Goal: Information Seeking & Learning: Learn about a topic

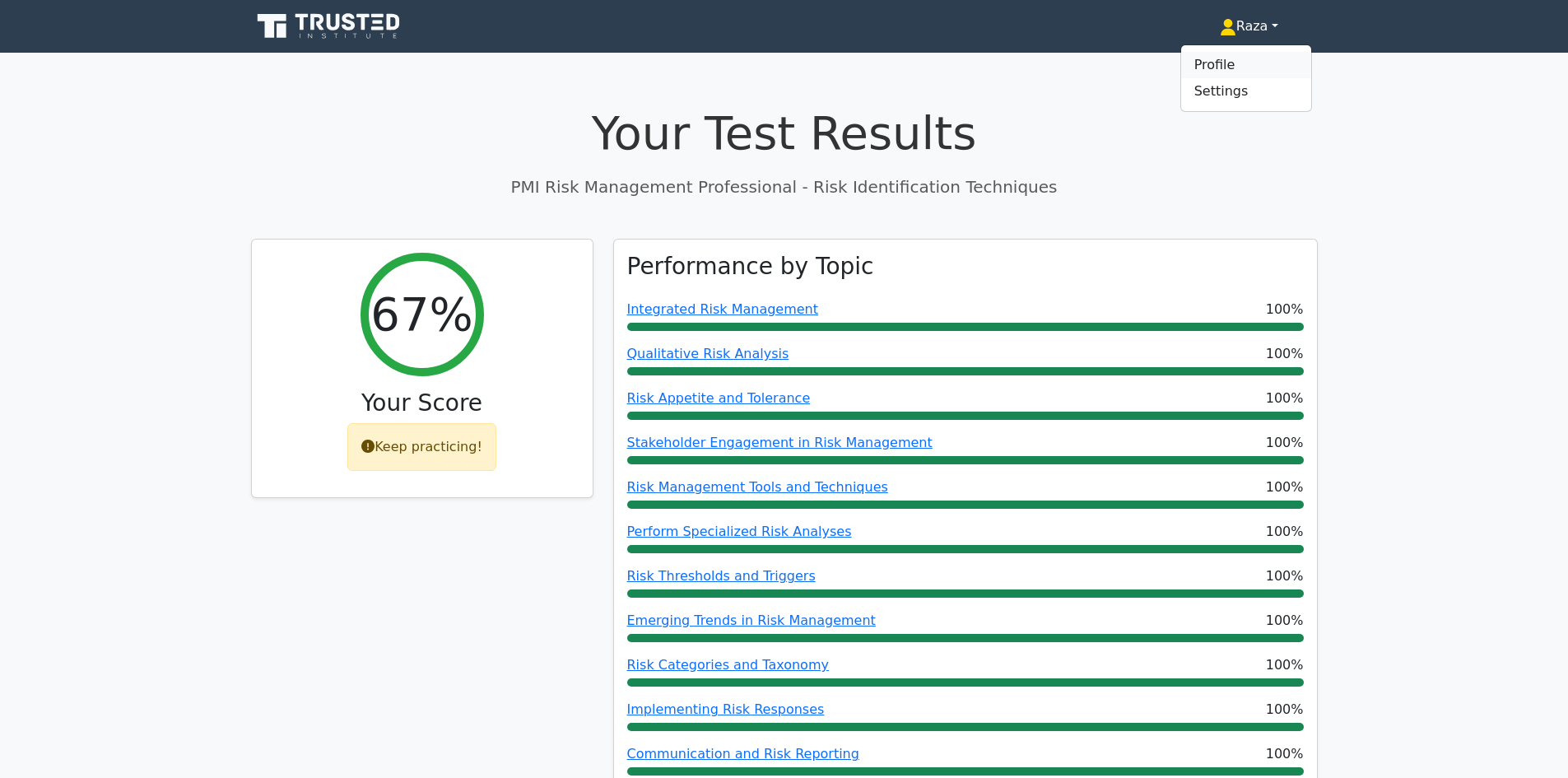
click at [1216, 65] on link "Profile" at bounding box center [1247, 64] width 131 height 26
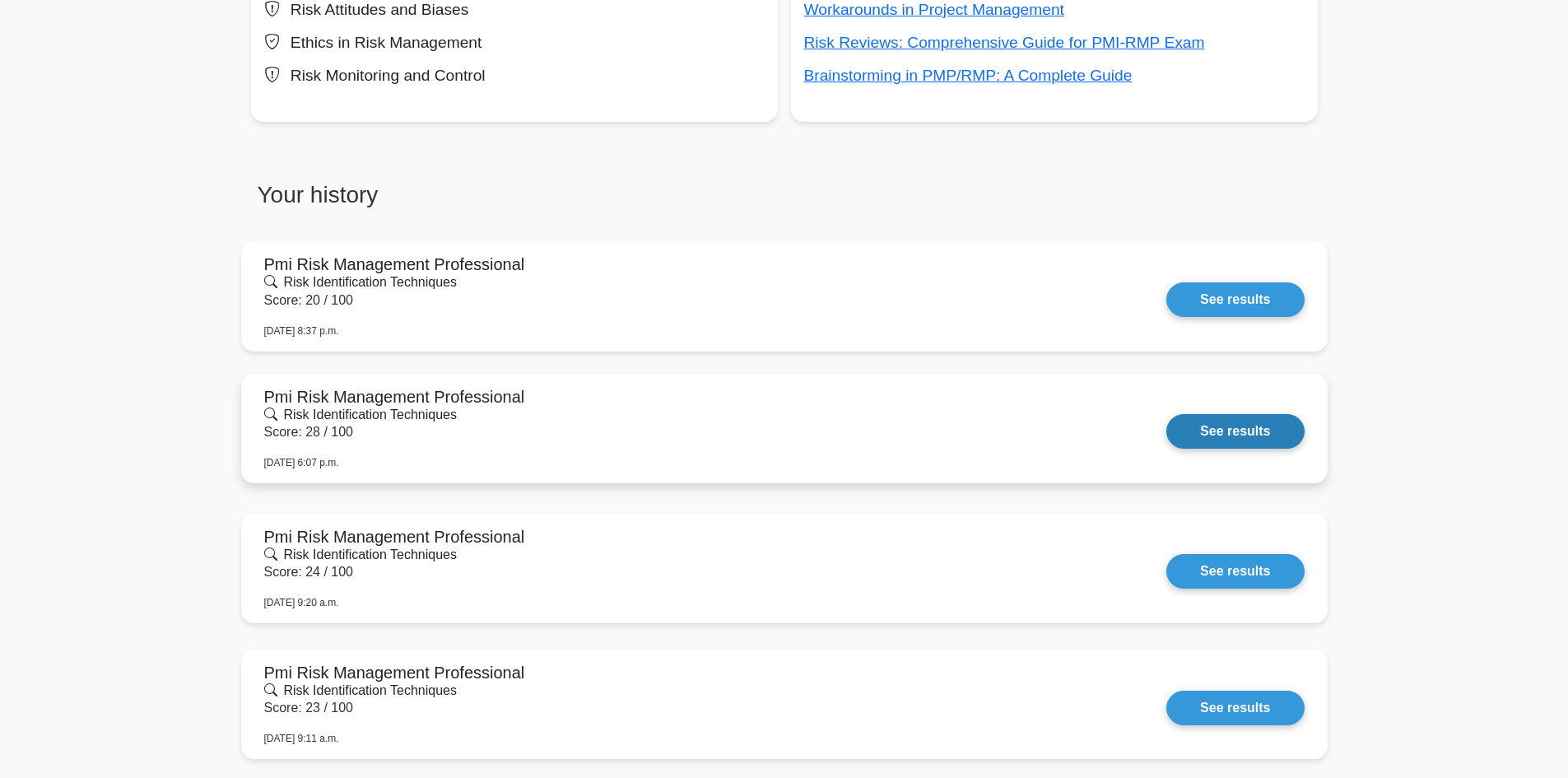
scroll to position [741, 0]
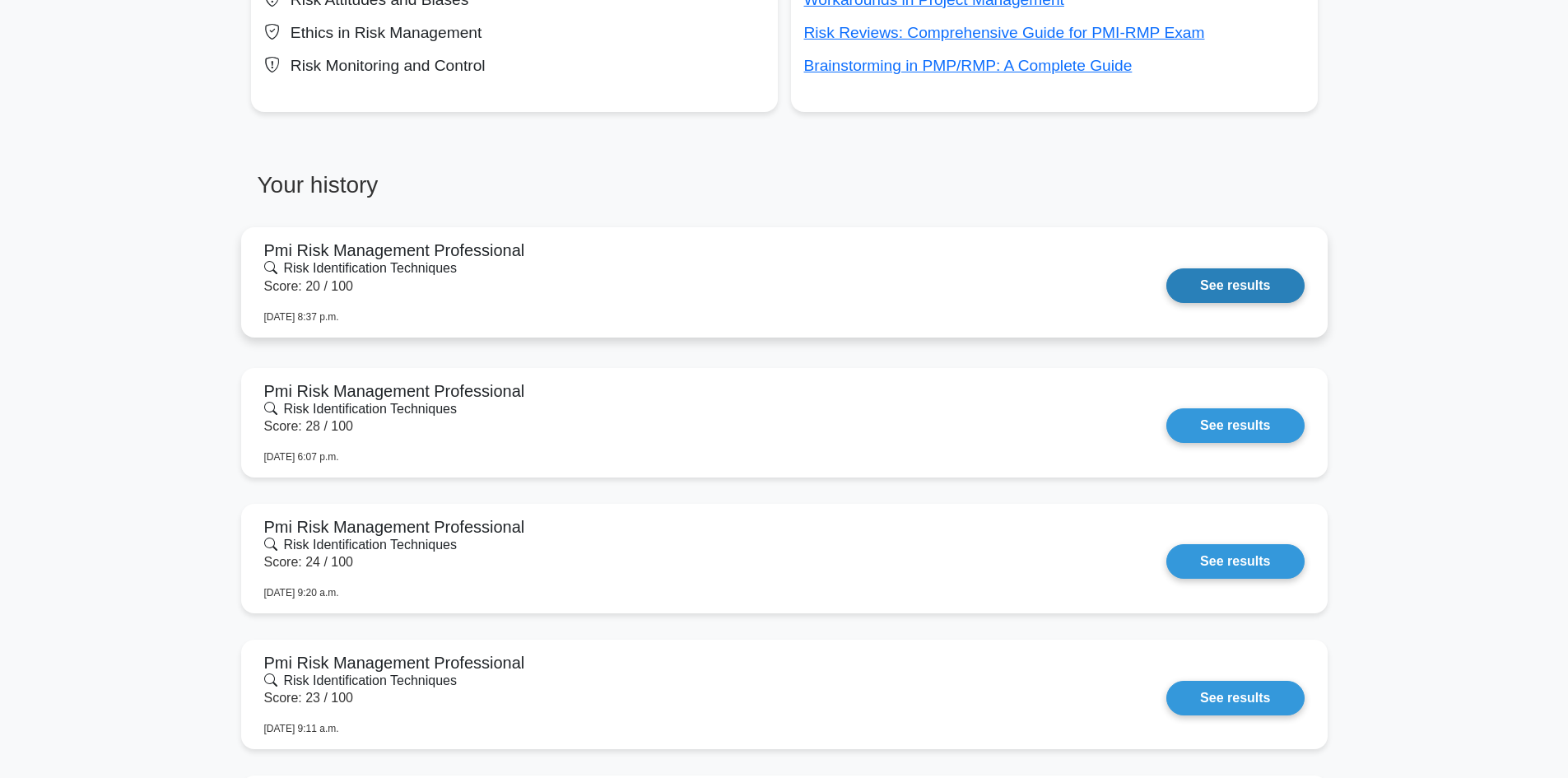
drag, startPoint x: 1212, startPoint y: 287, endPoint x: 1150, endPoint y: 301, distance: 63.6
click at [1212, 287] on link "See results" at bounding box center [1235, 285] width 137 height 34
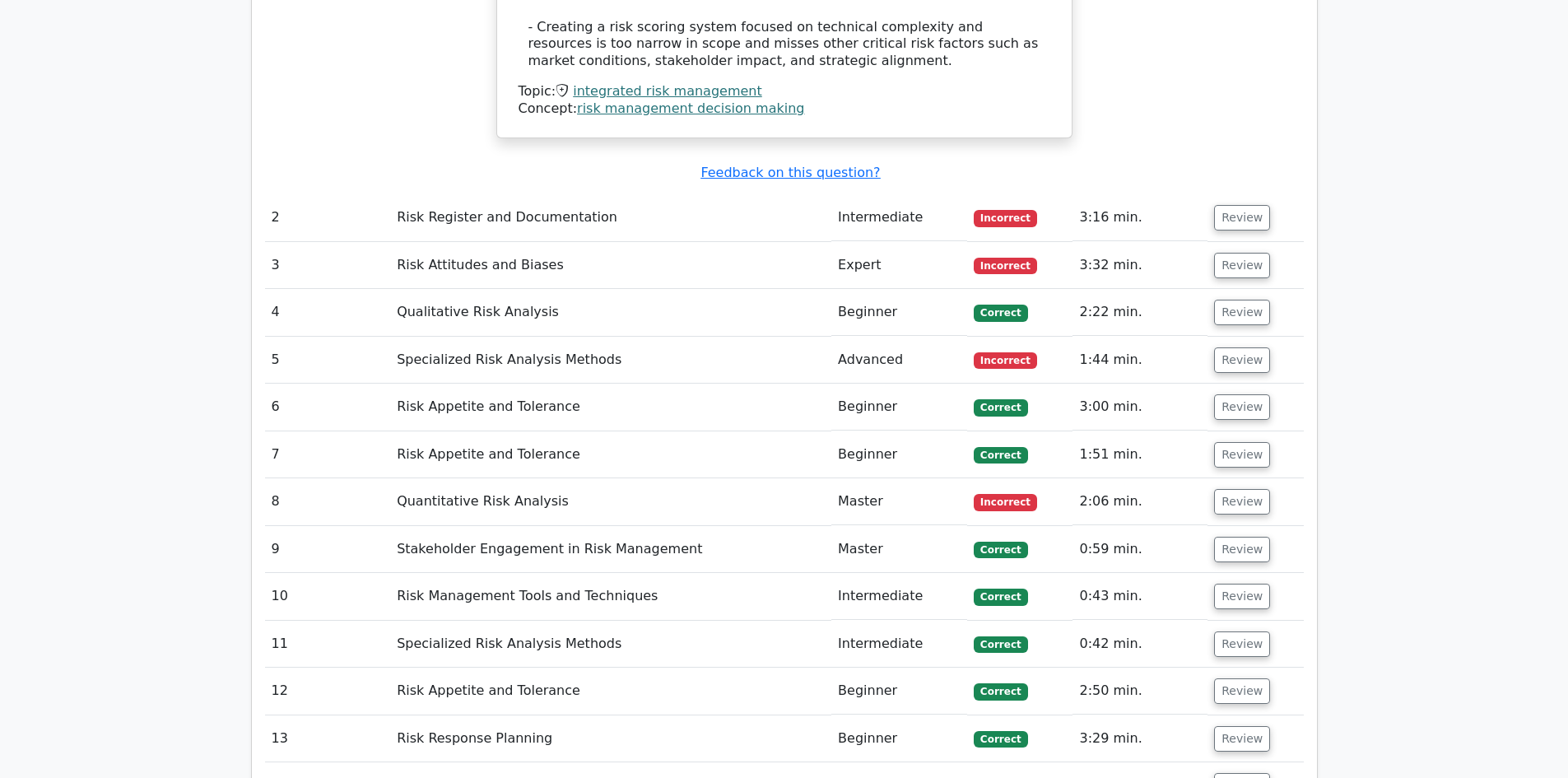
scroll to position [2304, 0]
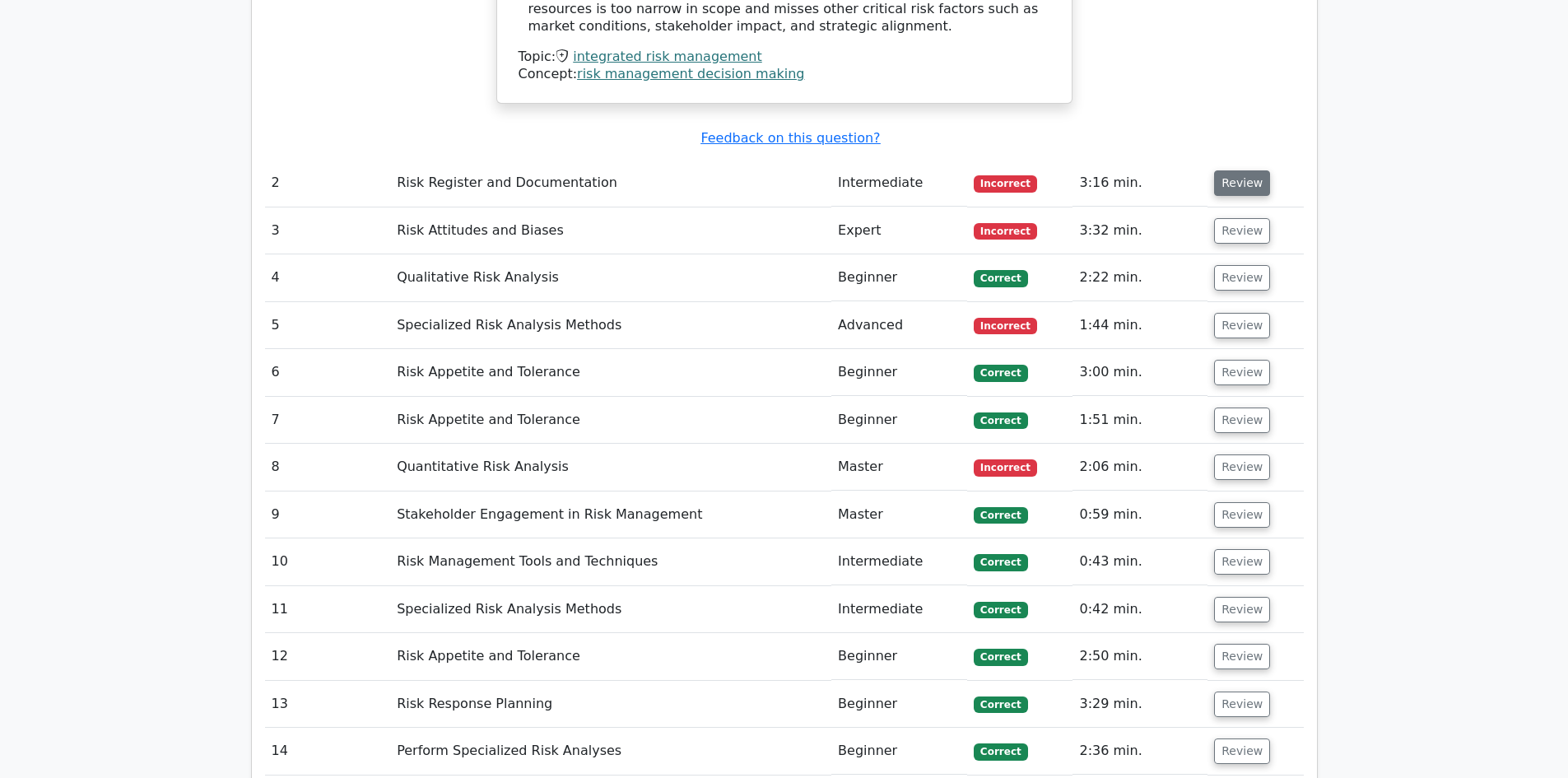
click at [1246, 170] on button "Review" at bounding box center [1242, 183] width 56 height 25
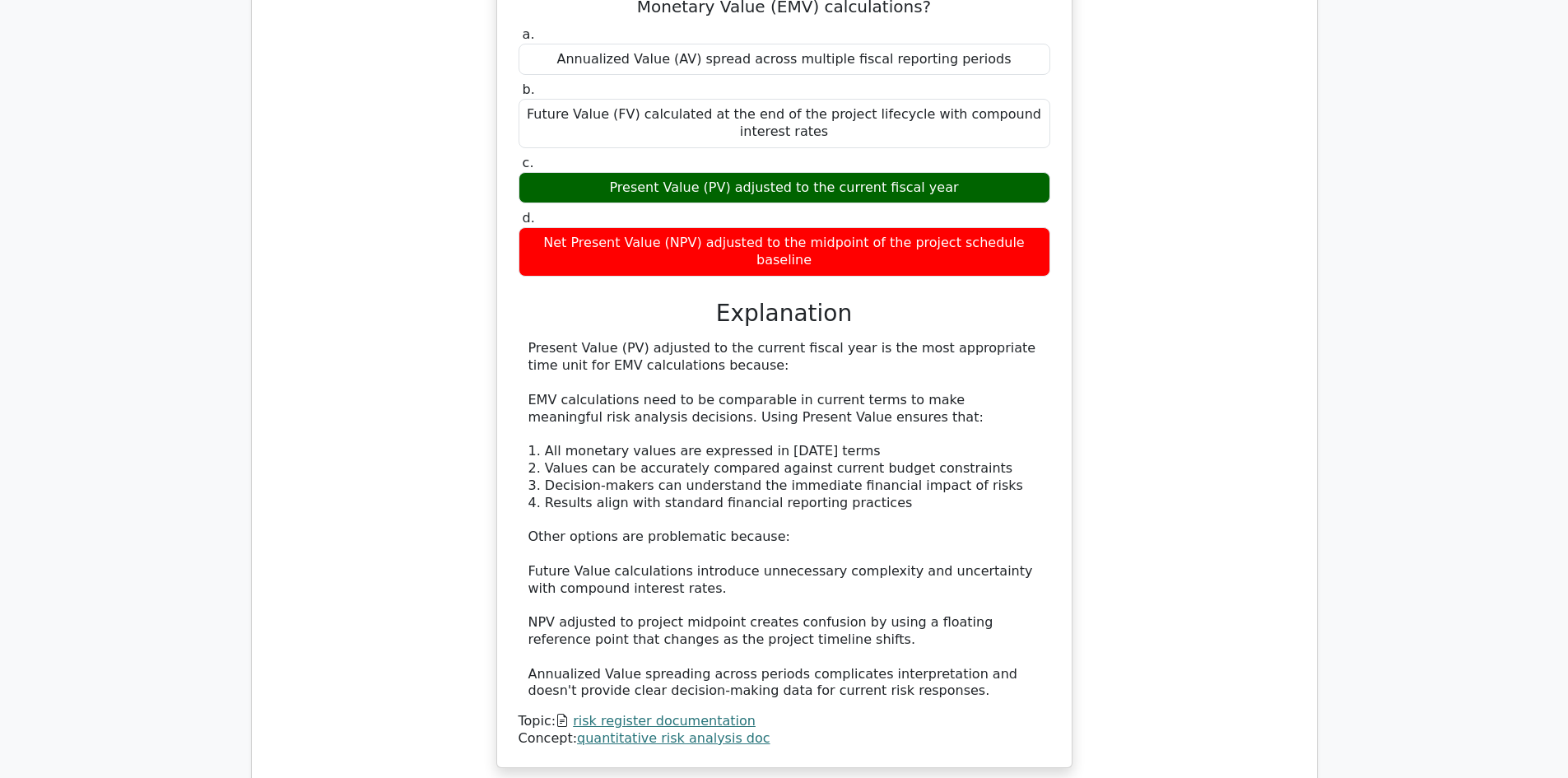
scroll to position [2468, 0]
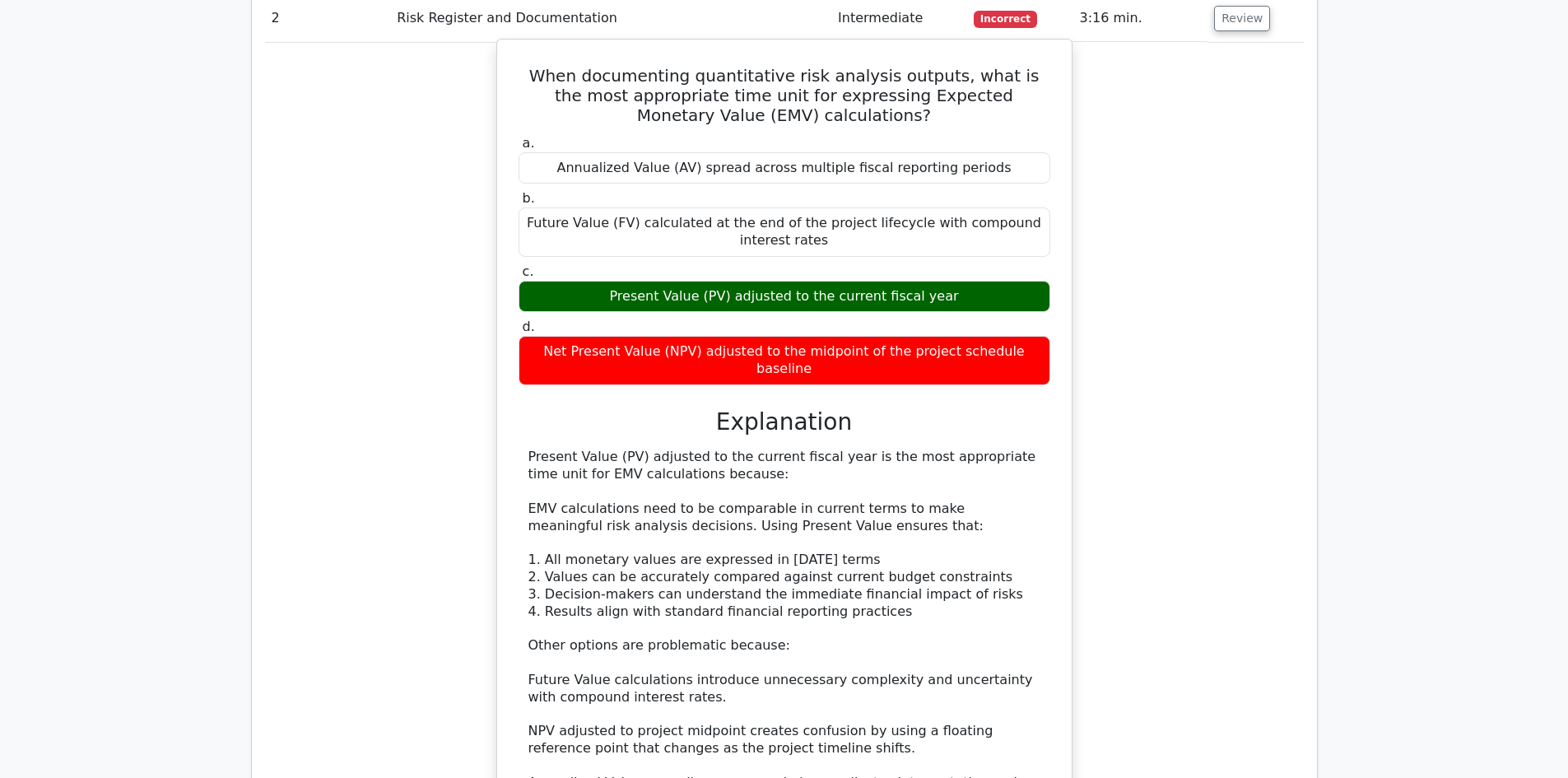
click at [547, 449] on div "Present Value (PV) adjusted to the current fiscal year is the most appropriate …" at bounding box center [785, 628] width 512 height 359
drag, startPoint x: 531, startPoint y: 401, endPoint x: 712, endPoint y: 419, distance: 181.9
click at [712, 449] on div "Present Value (PV) adjusted to the current fiscal year is the most appropriate …" at bounding box center [785, 628] width 512 height 359
click at [715, 449] on div "Present Value (PV) adjusted to the current fiscal year is the most appropriate …" at bounding box center [785, 628] width 512 height 359
drag, startPoint x: 528, startPoint y: 406, endPoint x: 741, endPoint y: 418, distance: 213.3
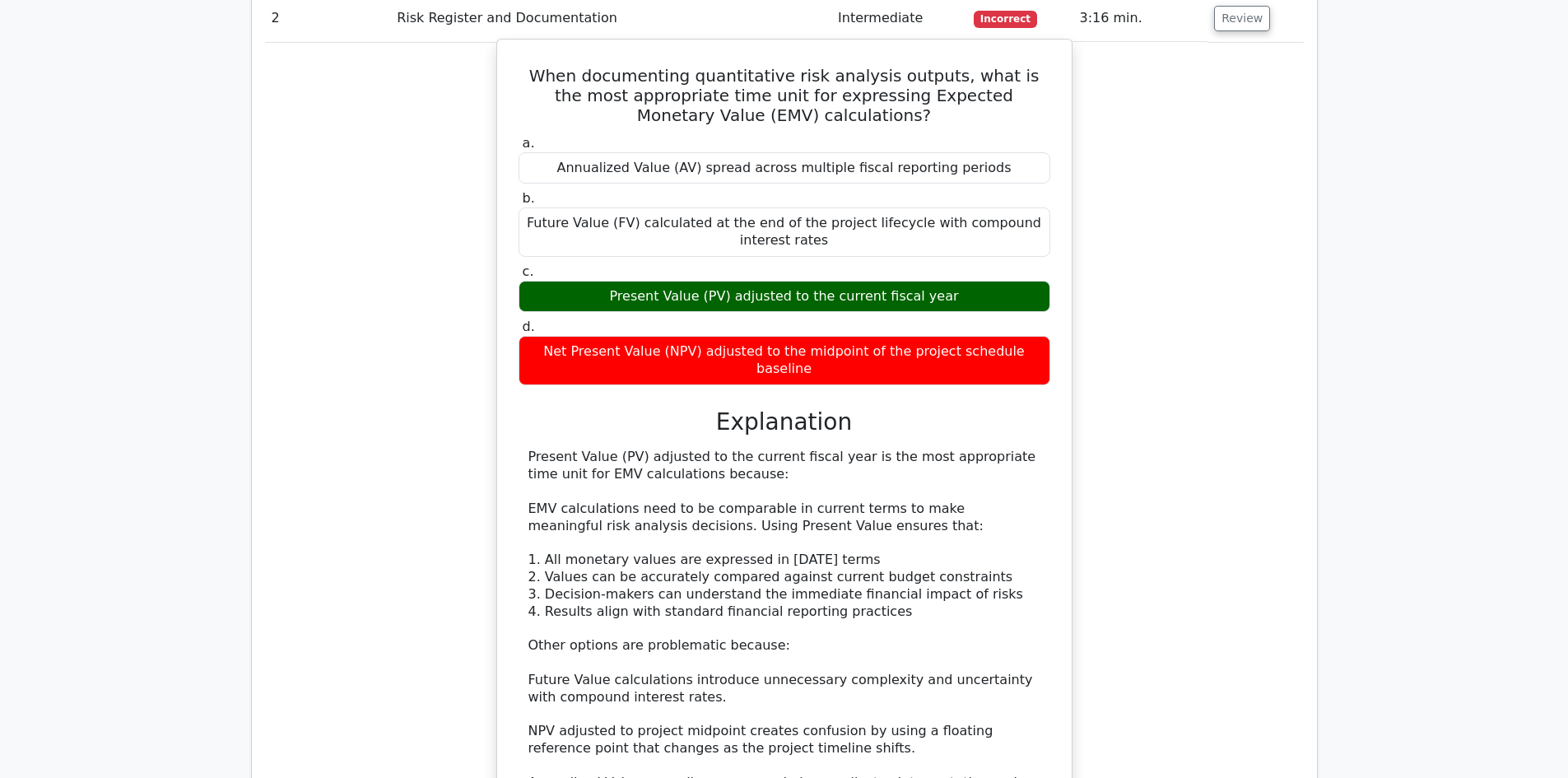
click at [741, 449] on div "Present Value (PV) adjusted to the current fiscal year is the most appropriate …" at bounding box center [785, 628] width 512 height 359
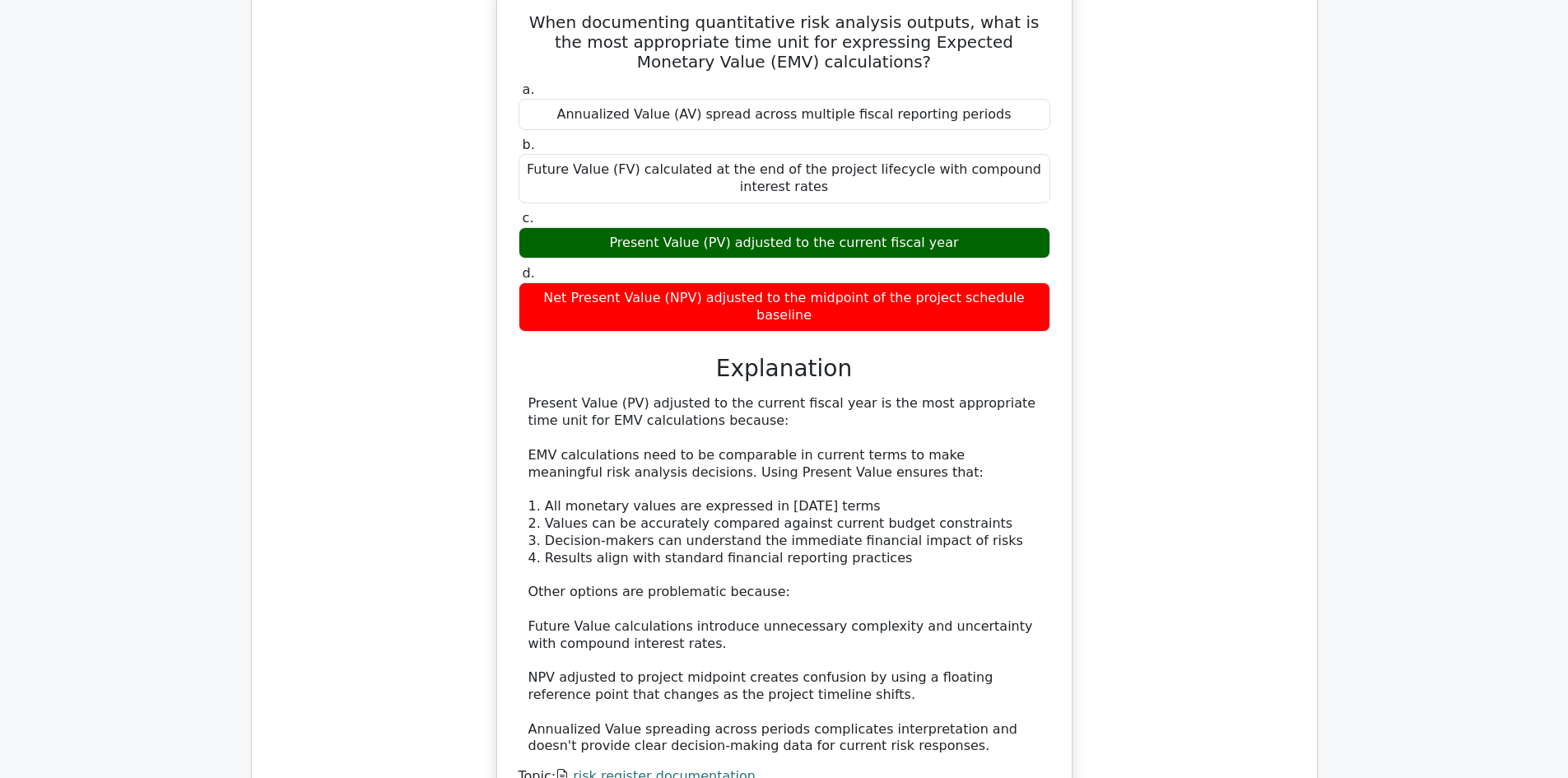
scroll to position [2551, 0]
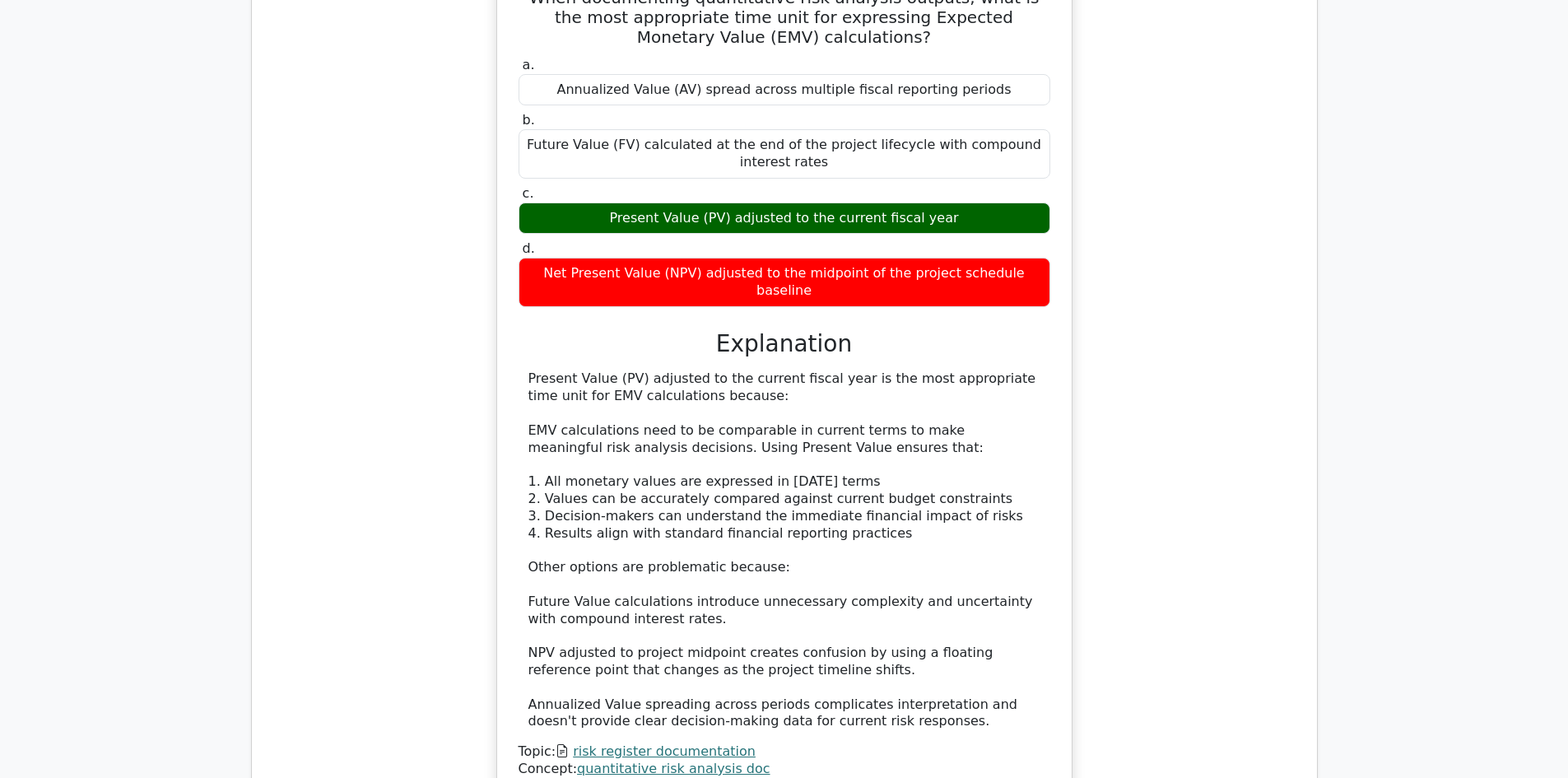
click at [1137, 513] on div "When documenting quantitative risk analysis outputs, what is the most appropria…" at bounding box center [784, 389] width 1039 height 858
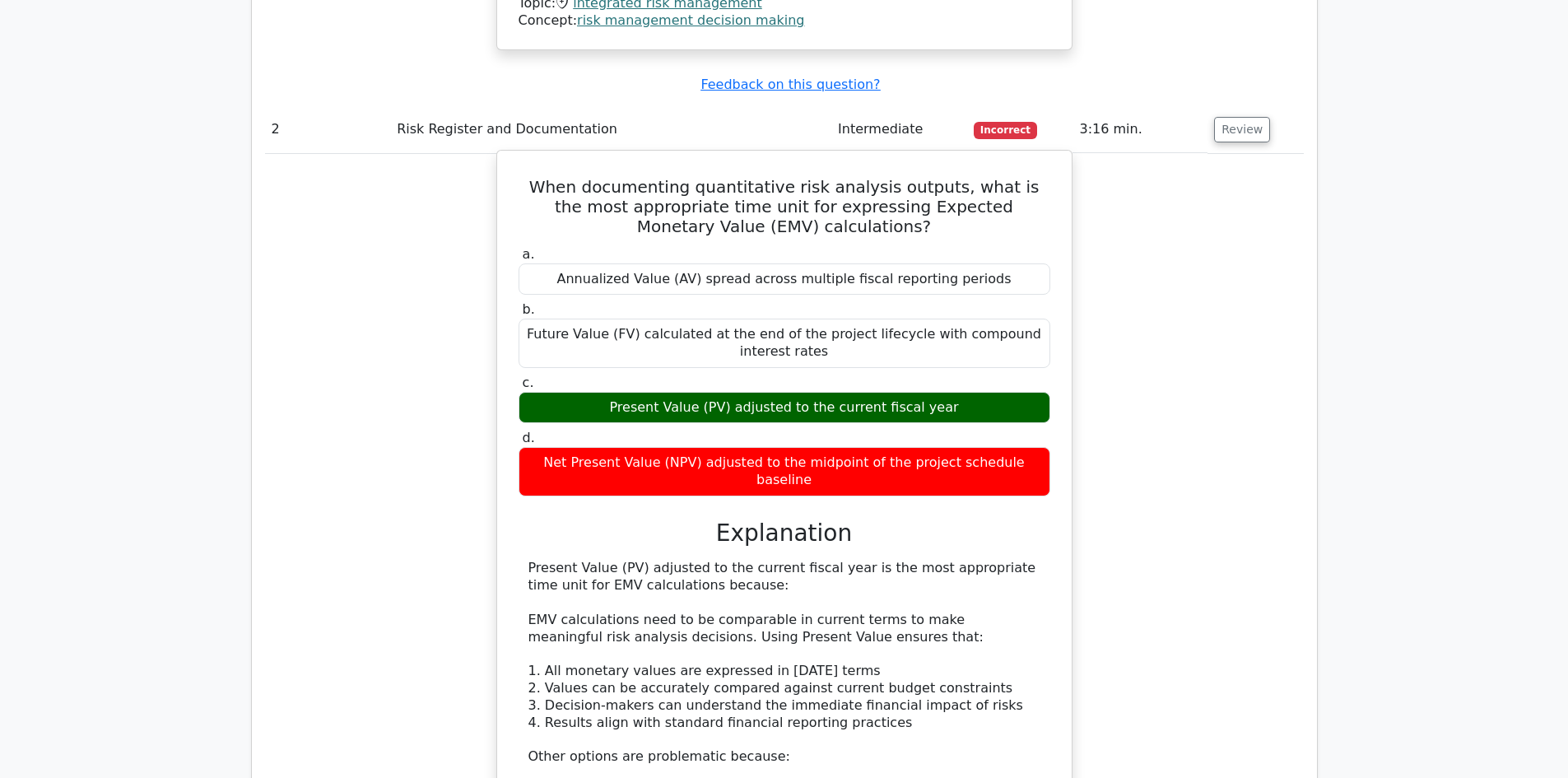
scroll to position [2387, 0]
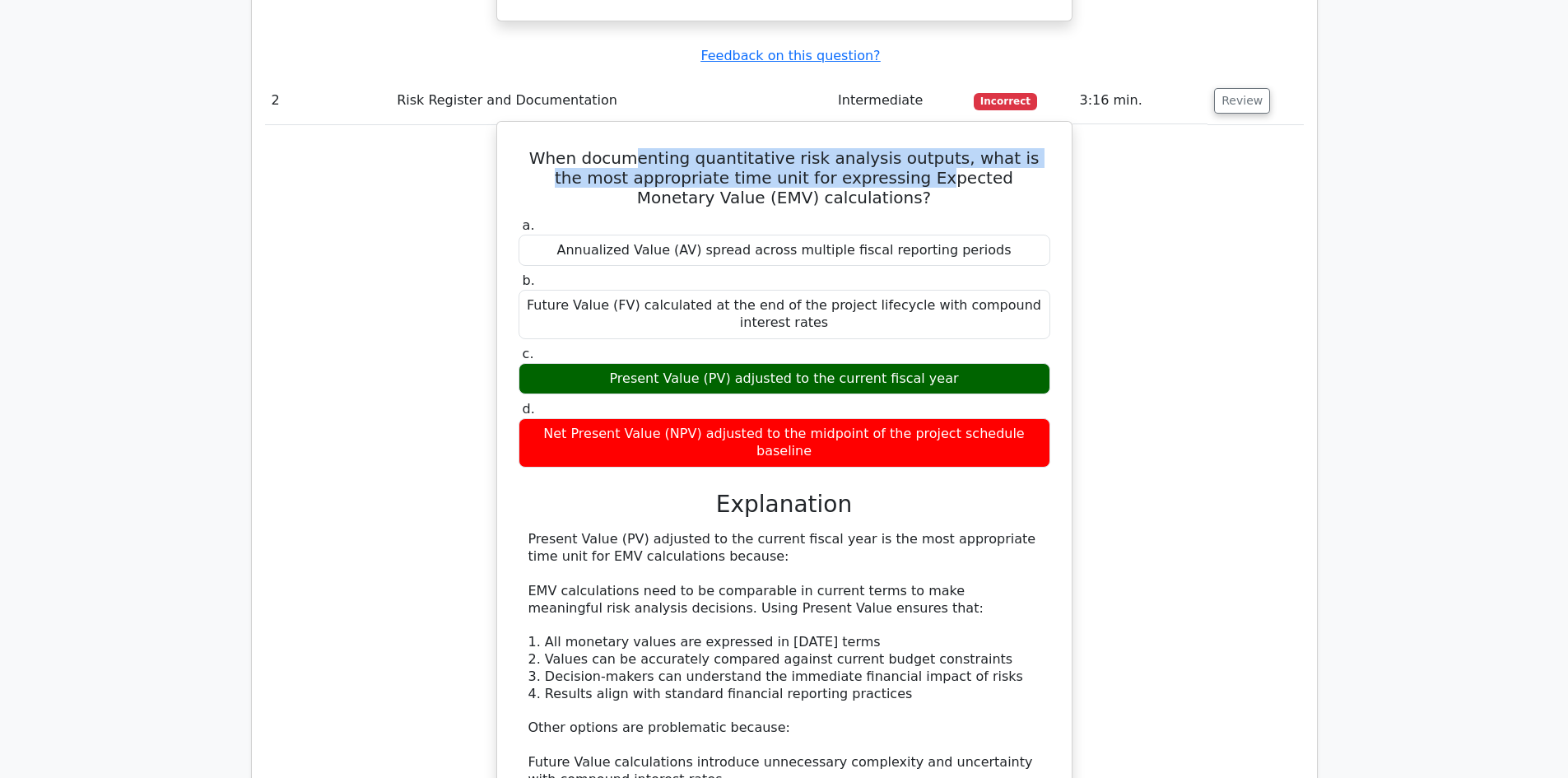
drag, startPoint x: 619, startPoint y: 133, endPoint x: 822, endPoint y: 135, distance: 203.0
click at [821, 148] on h5 "When documenting quantitative risk analysis outputs, what is the most appropria…" at bounding box center [784, 177] width 535 height 59
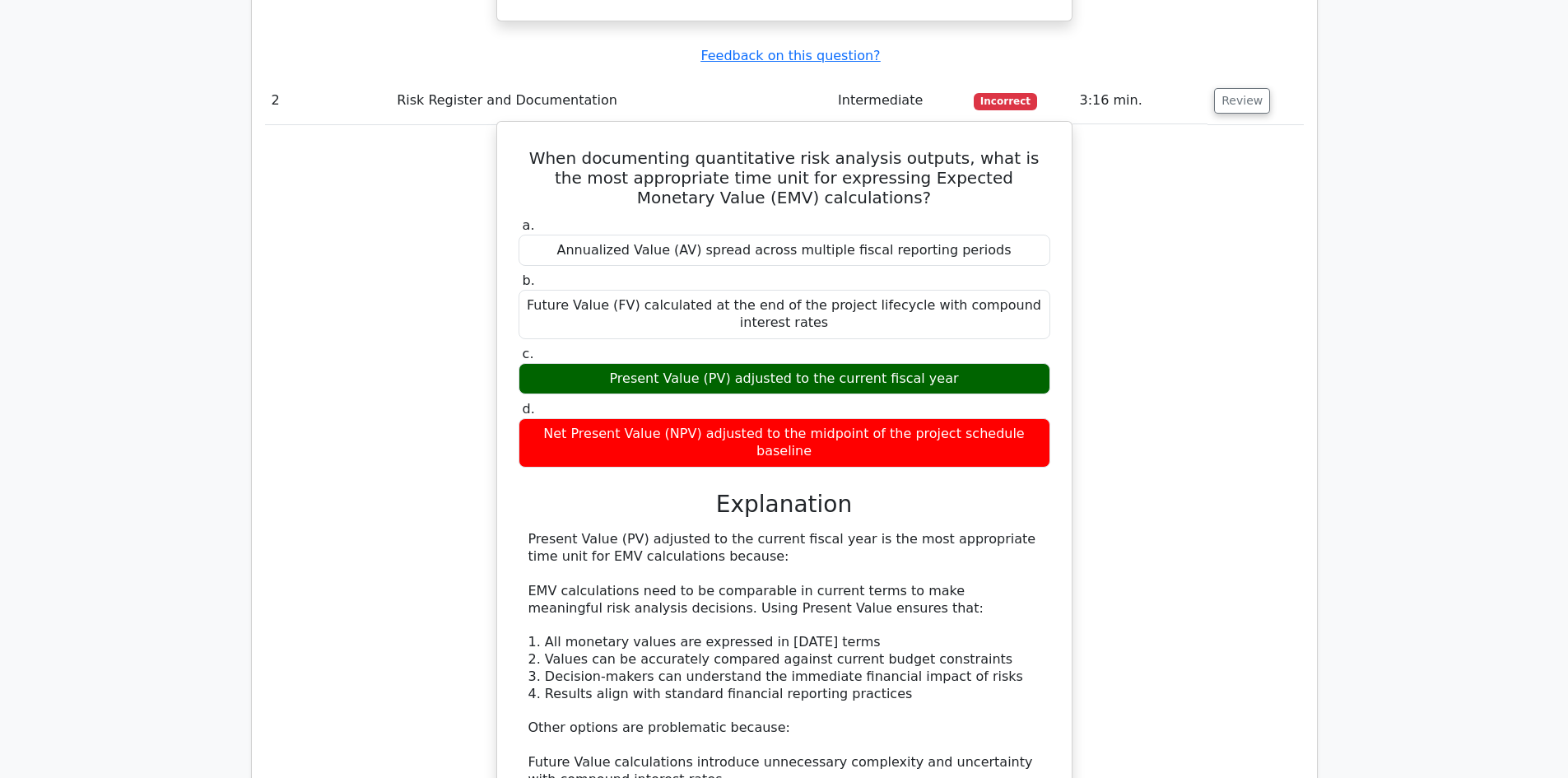
click at [867, 148] on h5 "When documenting quantitative risk analysis outputs, what is the most appropria…" at bounding box center [784, 177] width 535 height 59
drag, startPoint x: 828, startPoint y: 163, endPoint x: 725, endPoint y: 137, distance: 106.2
click at [725, 148] on h5 "When documenting quantitative risk analysis outputs, what is the most appropria…" at bounding box center [784, 177] width 535 height 59
drag, startPoint x: 633, startPoint y: 347, endPoint x: 984, endPoint y: 353, distance: 351.1
click at [940, 363] on div "Present Value (PV) adjusted to the current fiscal year" at bounding box center [784, 379] width 532 height 32
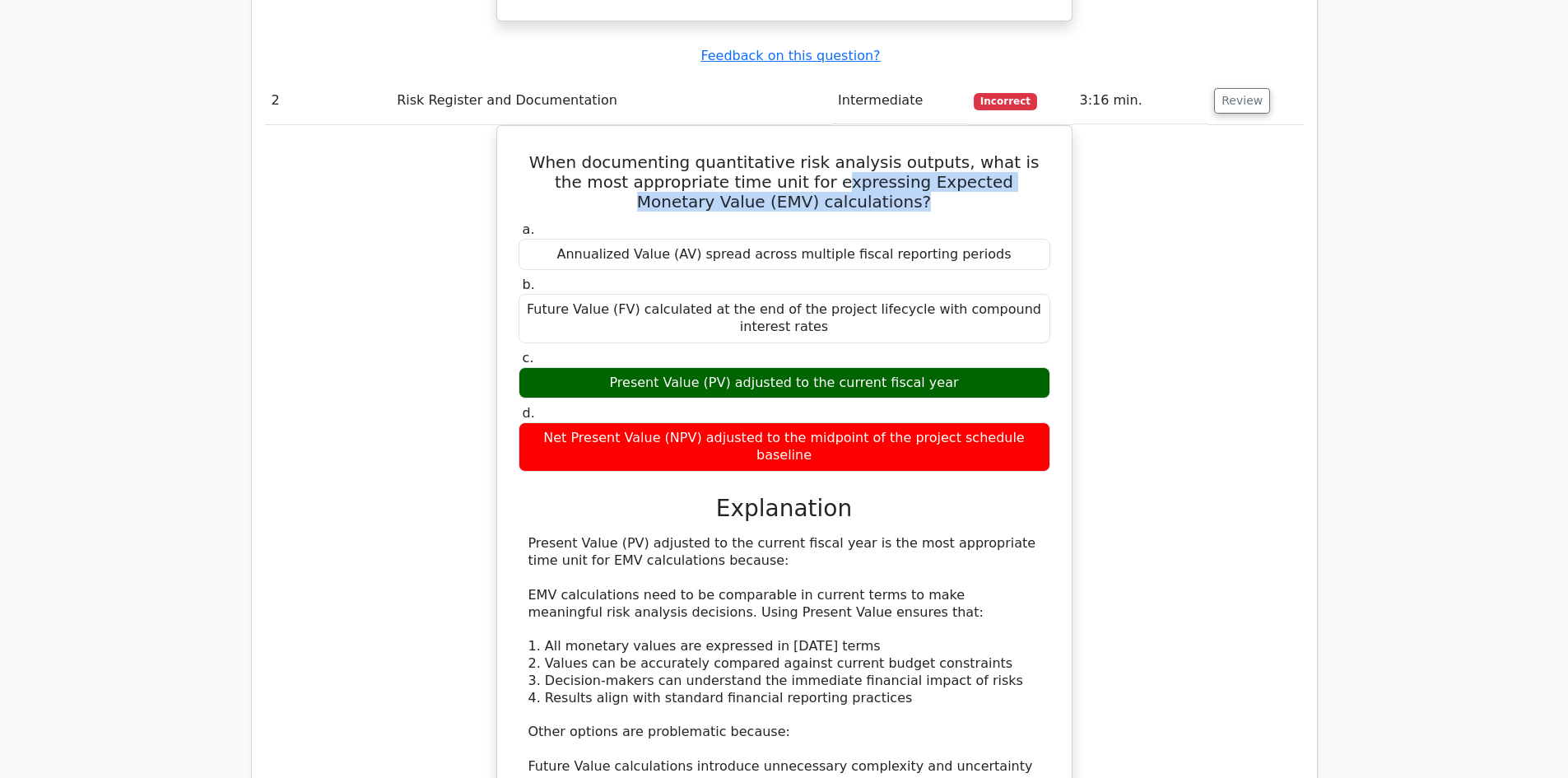
click at [1146, 337] on div "When documenting quantitative risk analysis outputs, what is the most appropria…" at bounding box center [784, 553] width 1039 height 858
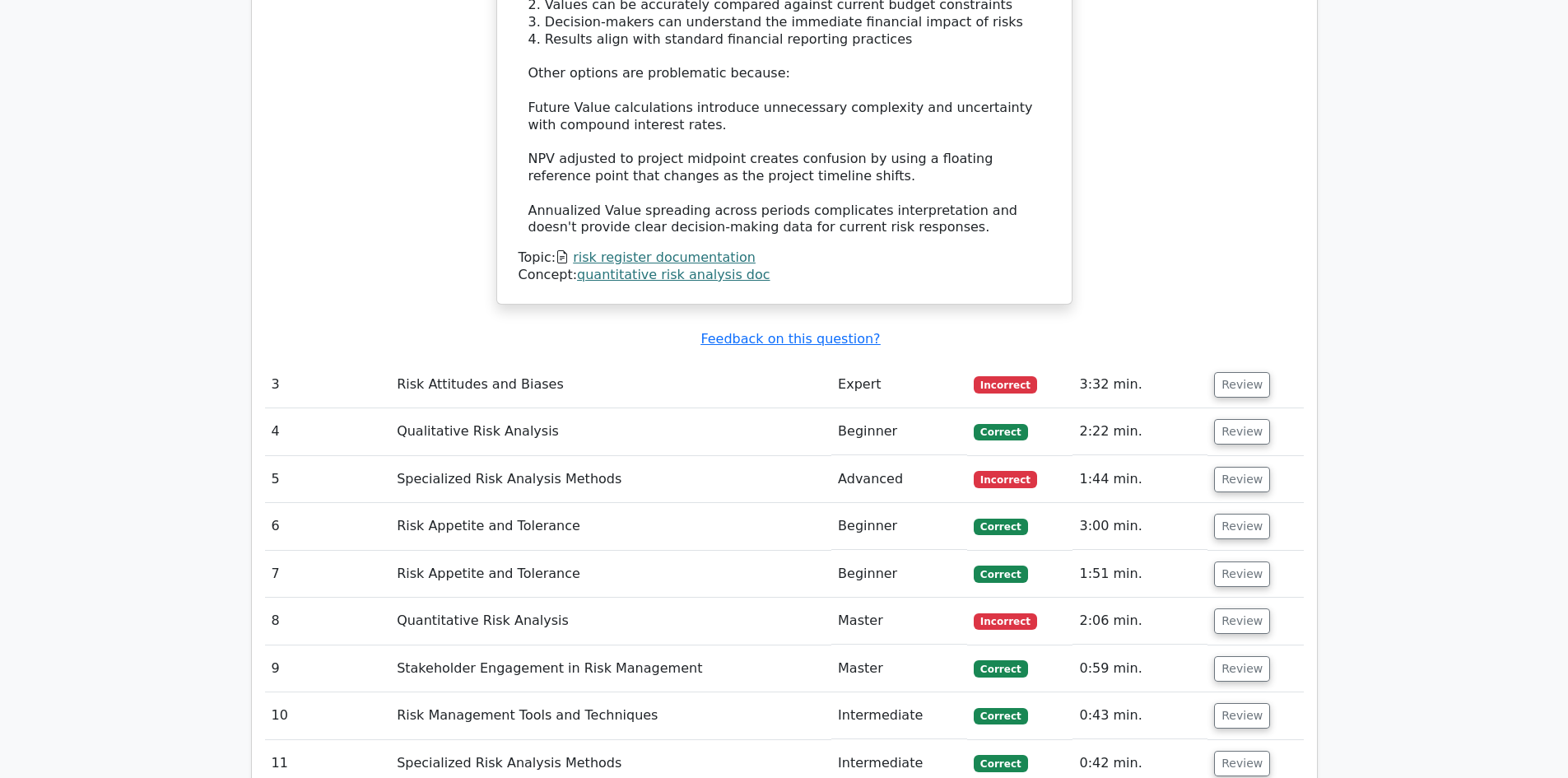
scroll to position [3209, 0]
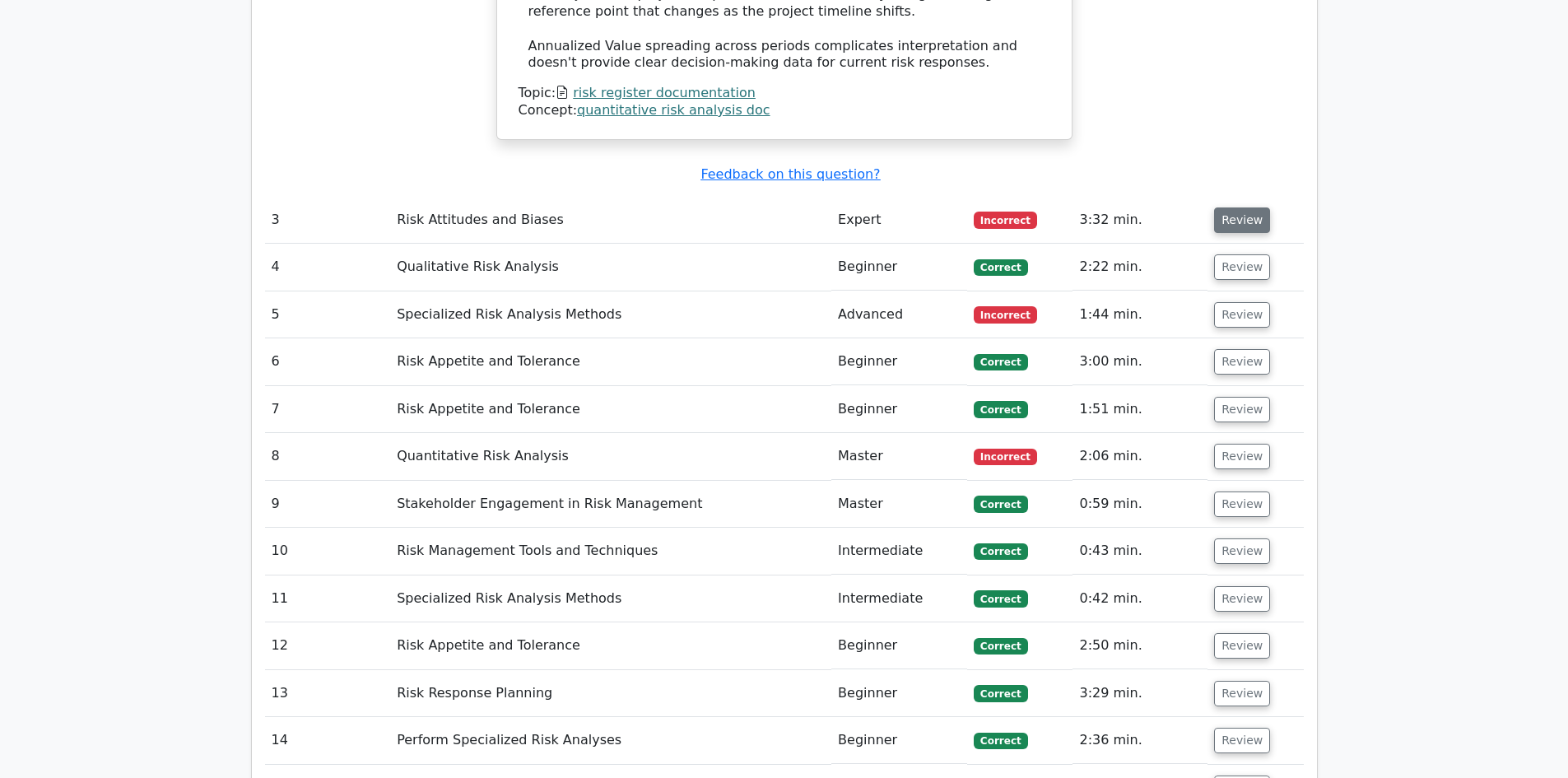
click at [1235, 207] on button "Review" at bounding box center [1242, 220] width 56 height 25
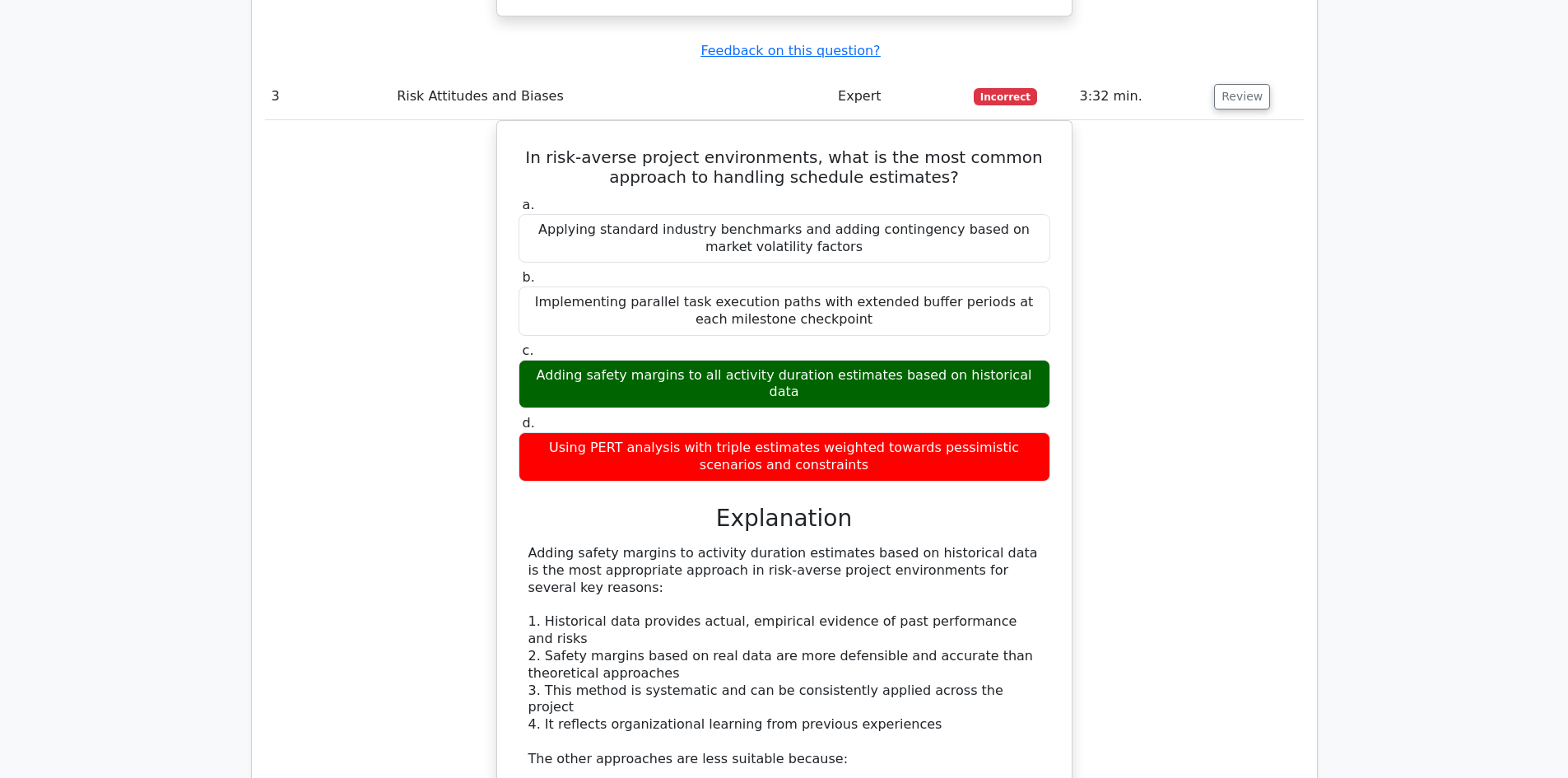
scroll to position [3374, 0]
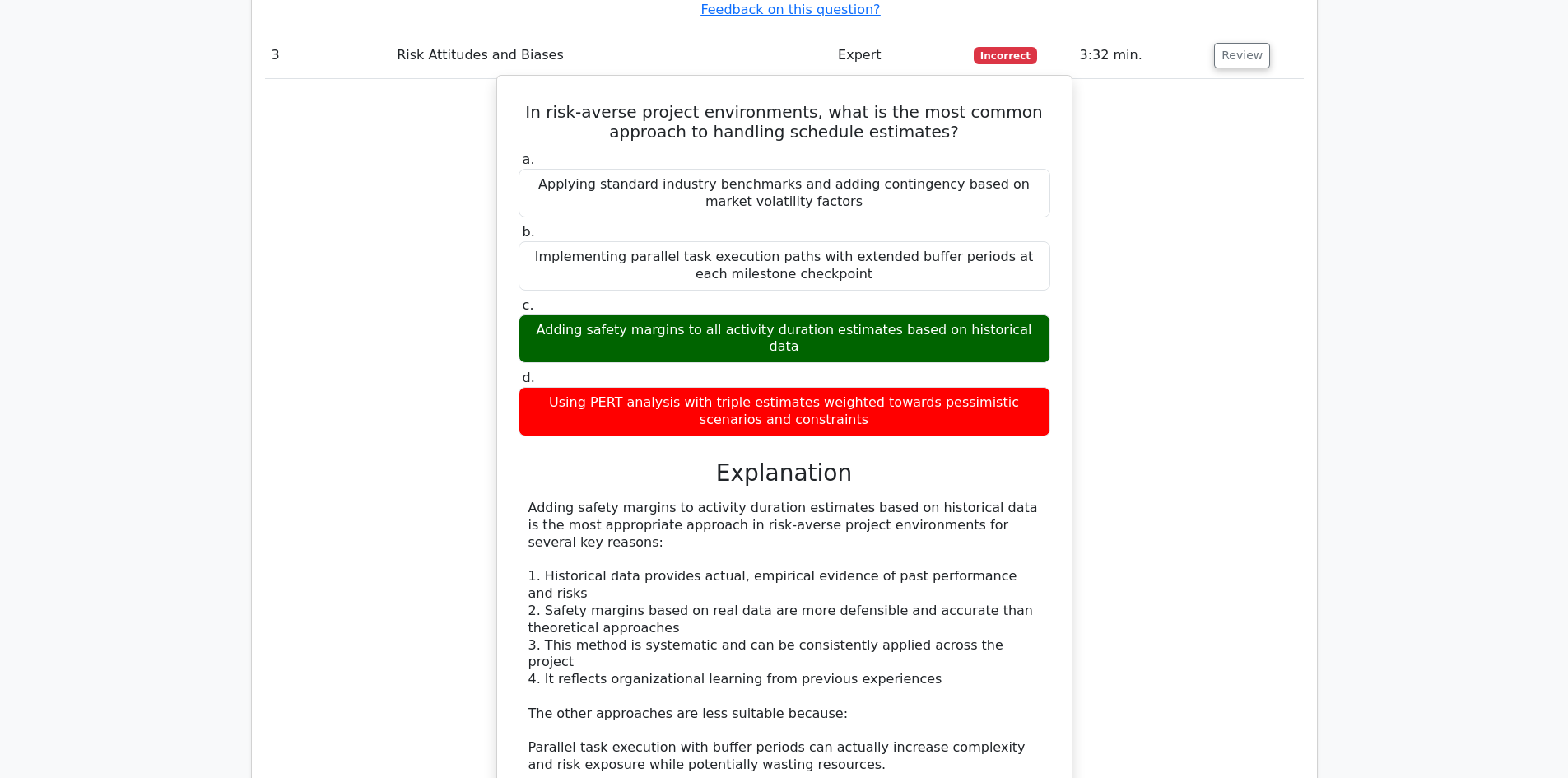
click at [603, 315] on div "Adding safety margins to all activity duration estimates based on historical da…" at bounding box center [784, 339] width 532 height 50
click at [553, 315] on div "Adding safety margins to all activity duration estimates based on historical da…" at bounding box center [784, 339] width 532 height 50
drag, startPoint x: 544, startPoint y: 280, endPoint x: 721, endPoint y: 284, distance: 177.0
click at [721, 315] on div "Adding safety margins to all activity duration estimates based on historical da…" at bounding box center [784, 339] width 532 height 50
drag, startPoint x: 841, startPoint y: 284, endPoint x: 1005, endPoint y: 278, distance: 164.1
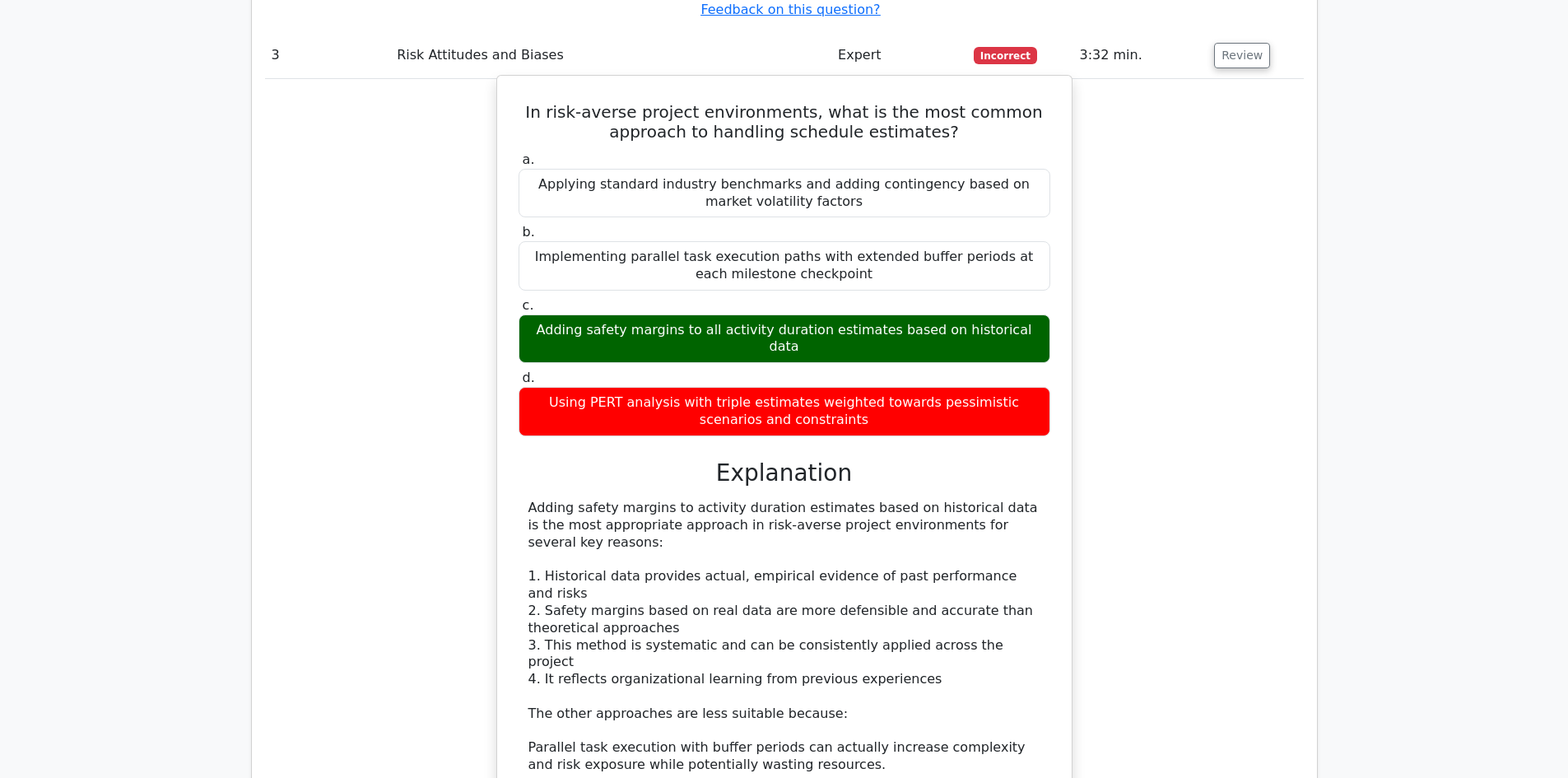
click at [1005, 315] on div "Adding safety margins to all activity duration estimates based on historical da…" at bounding box center [784, 339] width 532 height 50
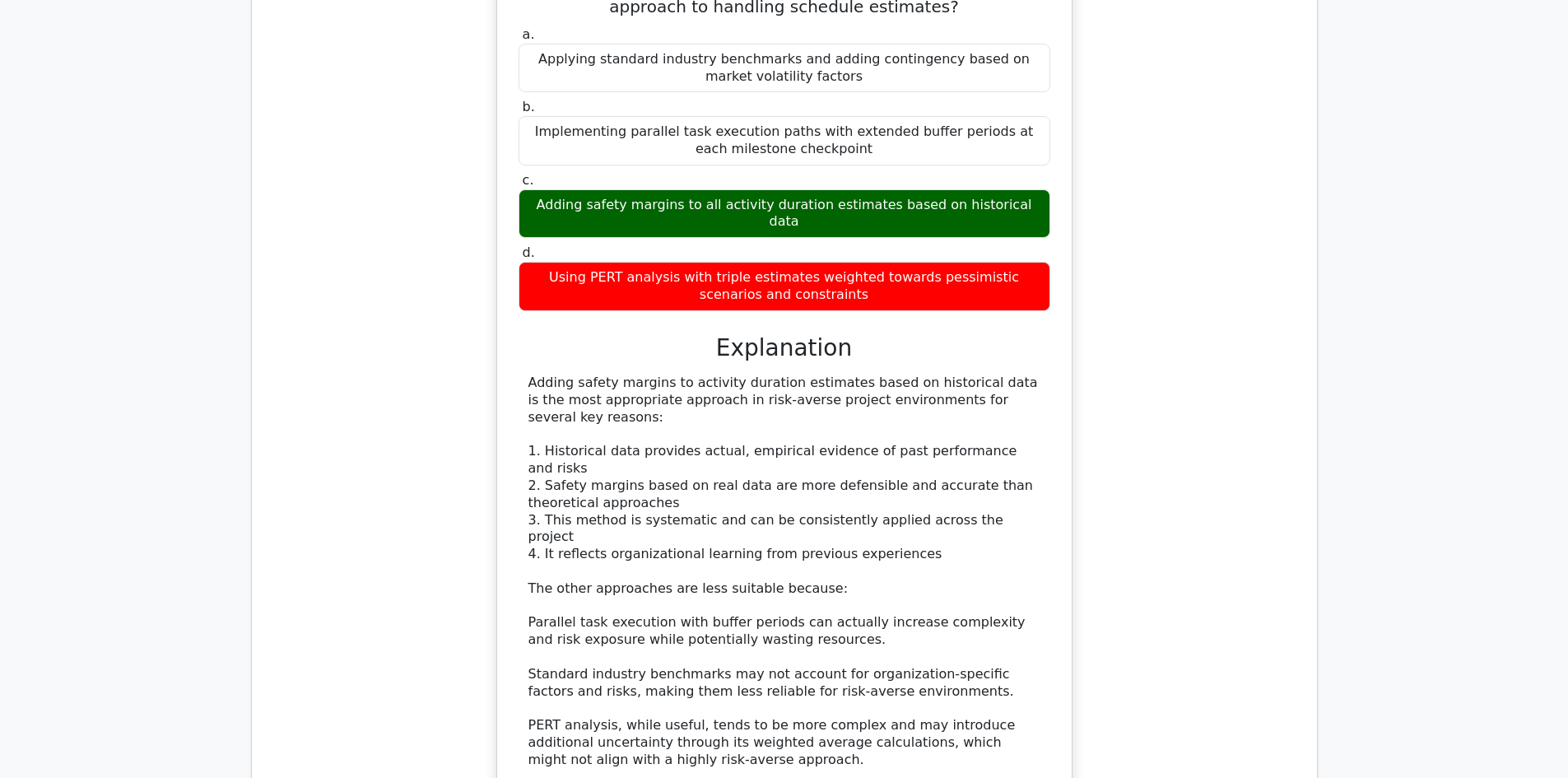
scroll to position [3538, 0]
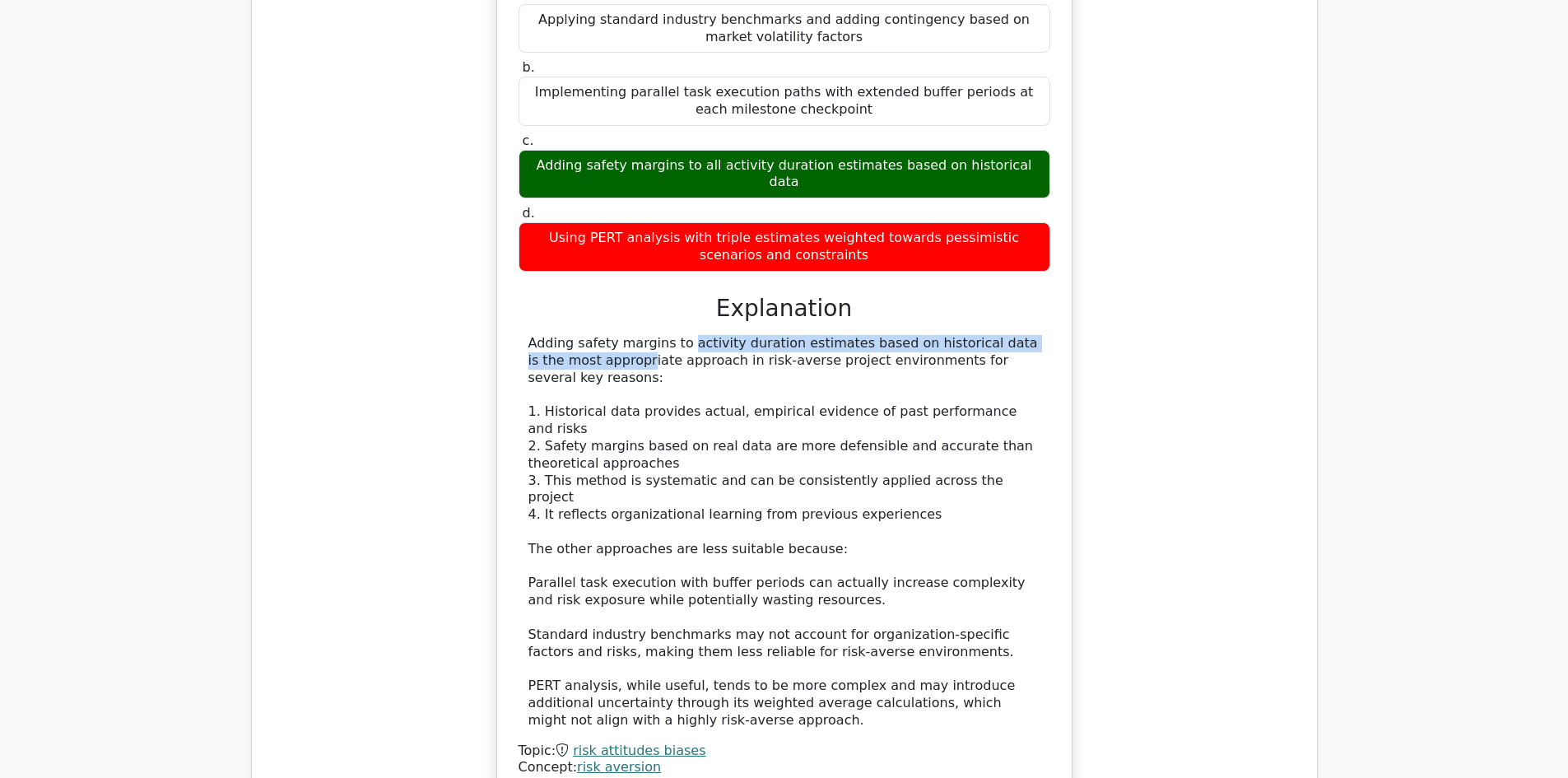
drag, startPoint x: 579, startPoint y: 279, endPoint x: 984, endPoint y: 269, distance: 405.1
click at [984, 335] on div "Adding safety margins to activity duration estimates based on historical data i…" at bounding box center [785, 532] width 512 height 393
drag, startPoint x: 529, startPoint y: 271, endPoint x: 982, endPoint y: 306, distance: 454.4
click at [982, 335] on div "Adding safety margins to activity duration estimates based on historical data i…" at bounding box center [785, 532] width 512 height 393
click at [832, 335] on div "Adding safety margins to activity duration estimates based on historical data i…" at bounding box center [785, 532] width 512 height 393
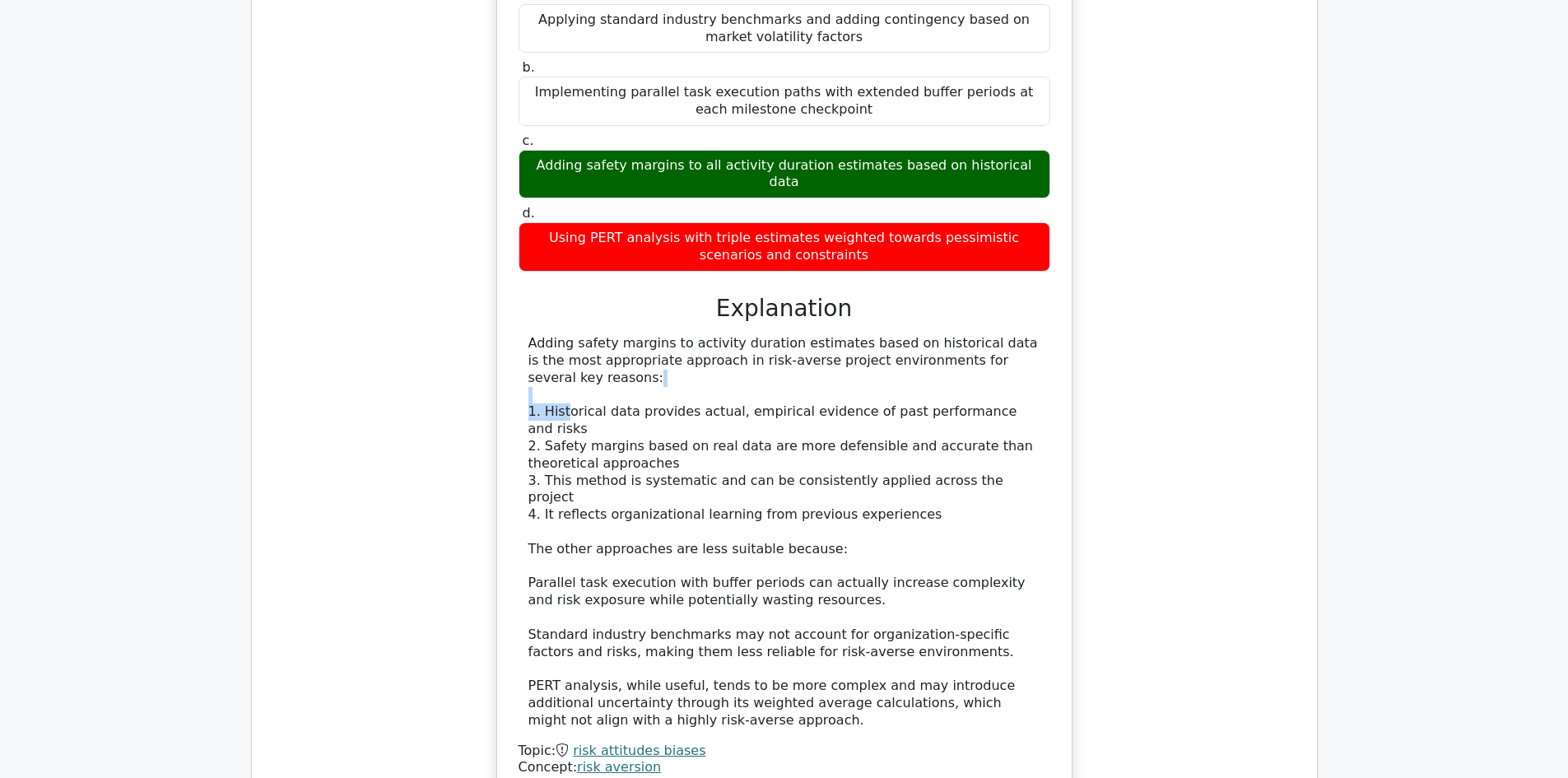
drag, startPoint x: 562, startPoint y: 320, endPoint x: 843, endPoint y: 316, distance: 281.0
click at [843, 335] on div "Adding safety margins to activity duration estimates based on historical data i…" at bounding box center [785, 532] width 512 height 393
click at [689, 335] on div "Adding safety margins to activity duration estimates based on historical data i…" at bounding box center [785, 532] width 512 height 393
drag, startPoint x: 588, startPoint y: 327, endPoint x: 1002, endPoint y: 325, distance: 414.0
click at [1002, 335] on div "Adding safety margins to activity duration estimates based on historical data i…" at bounding box center [785, 532] width 512 height 393
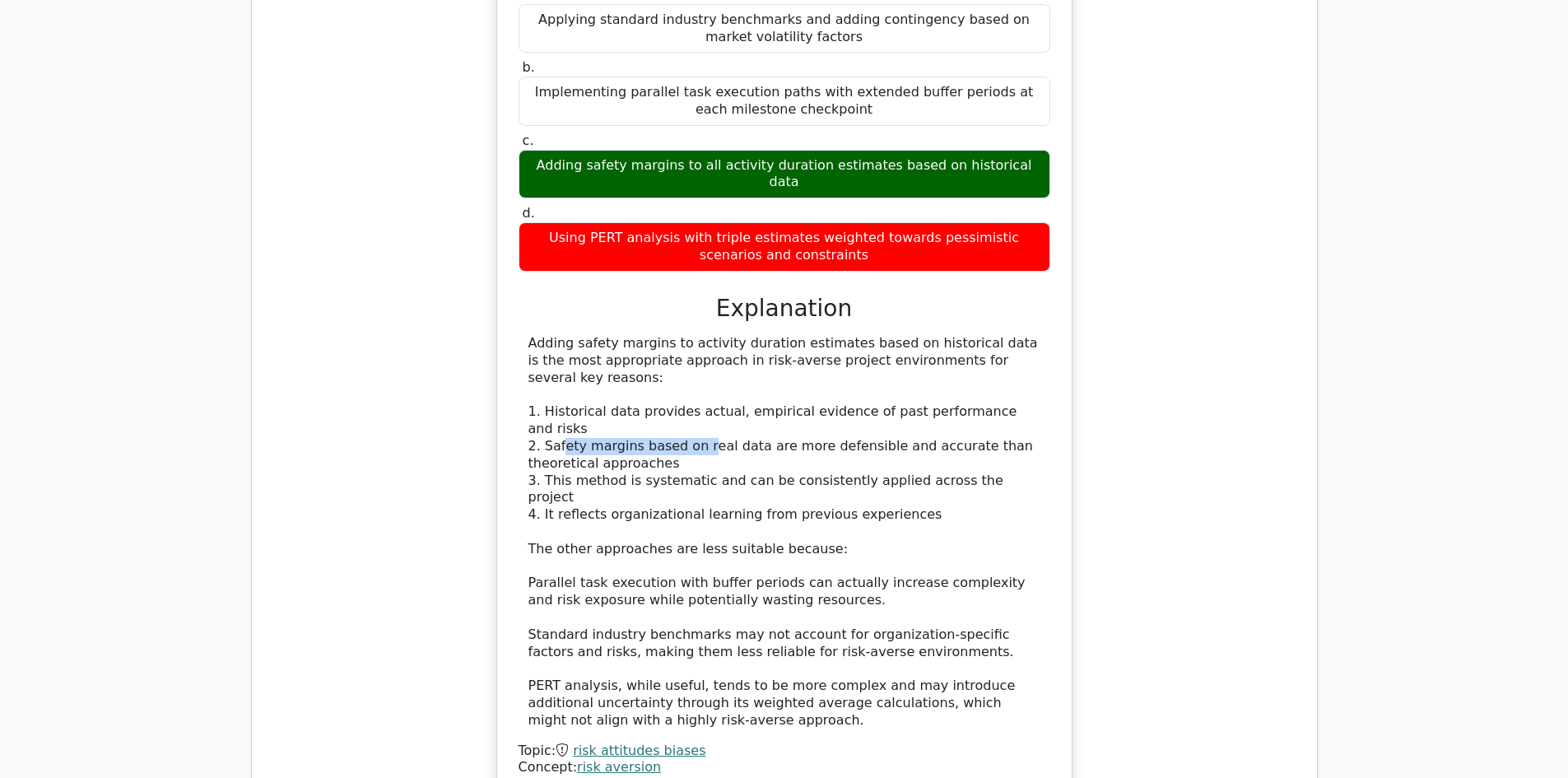
drag, startPoint x: 561, startPoint y: 337, endPoint x: 695, endPoint y: 337, distance: 134.0
click at [695, 337] on div "Adding safety margins to activity duration estimates based on historical data i…" at bounding box center [785, 532] width 512 height 393
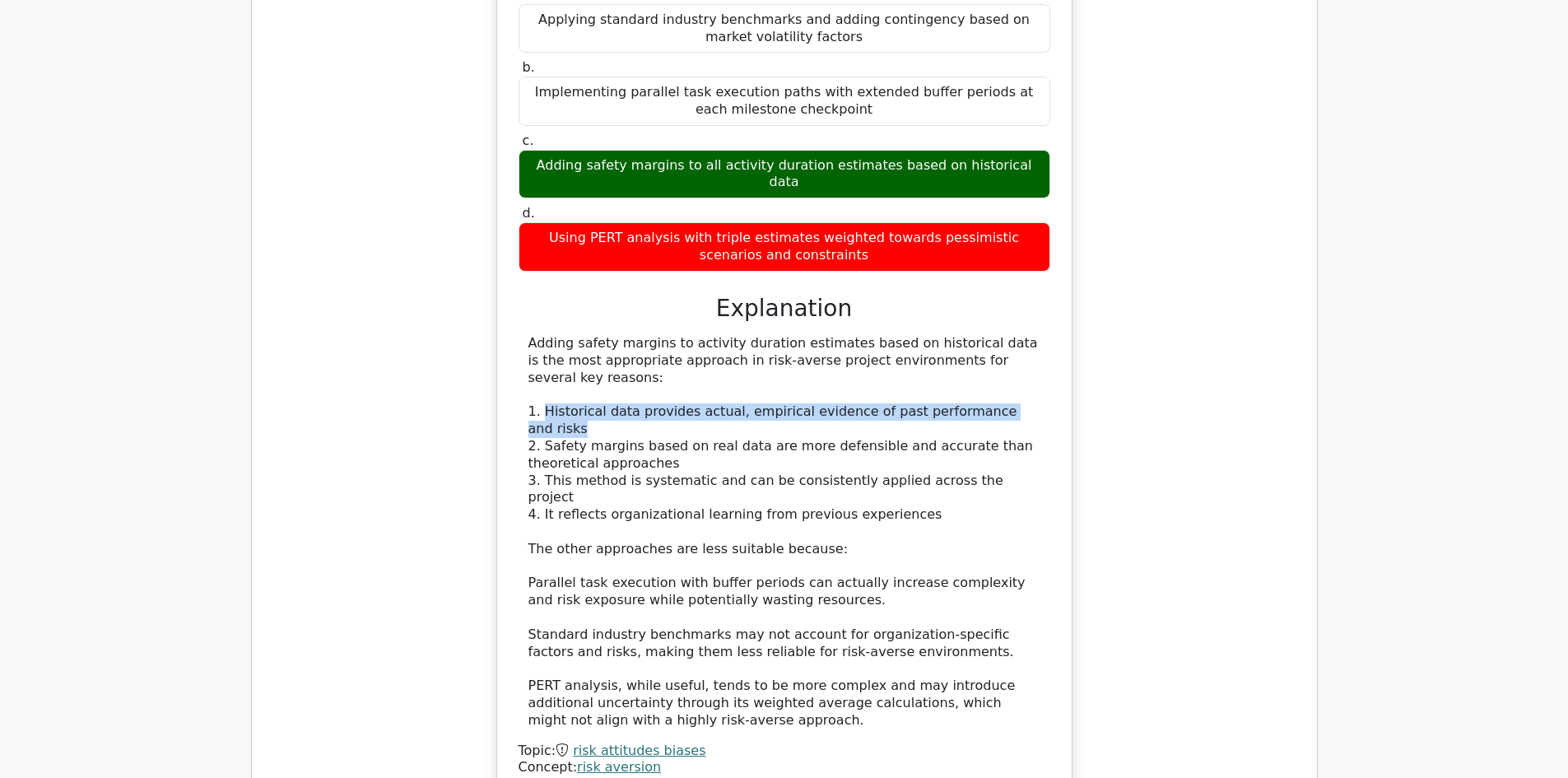
drag, startPoint x: 543, startPoint y: 323, endPoint x: 1040, endPoint y: 332, distance: 497.1
click at [1040, 335] on div "Adding safety margins to activity duration estimates based on historical data i…" at bounding box center [784, 532] width 532 height 393
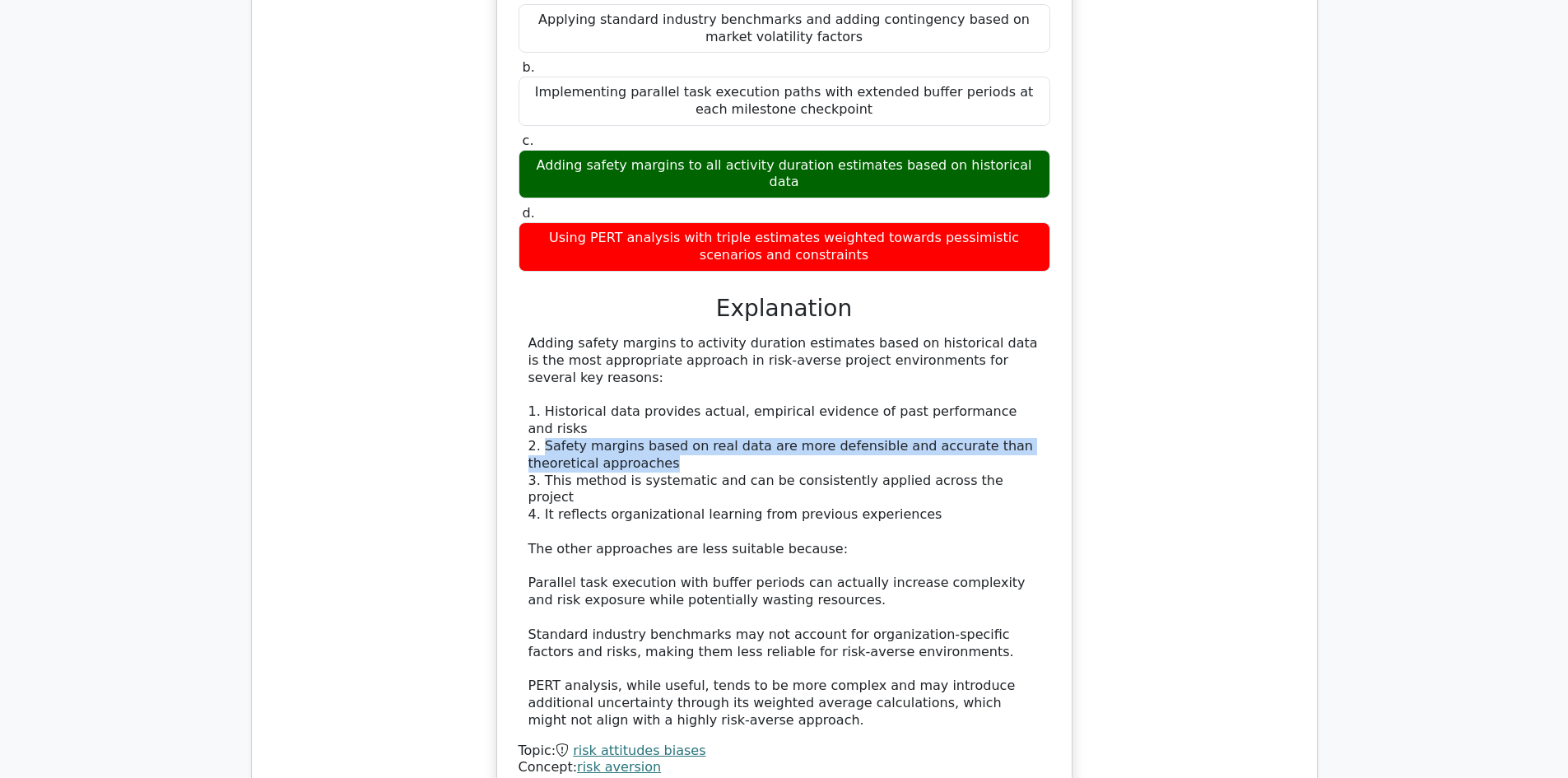
drag, startPoint x: 543, startPoint y: 347, endPoint x: 826, endPoint y: 353, distance: 283.1
click at [826, 353] on div "Adding safety margins to activity duration estimates based on historical data i…" at bounding box center [785, 532] width 512 height 393
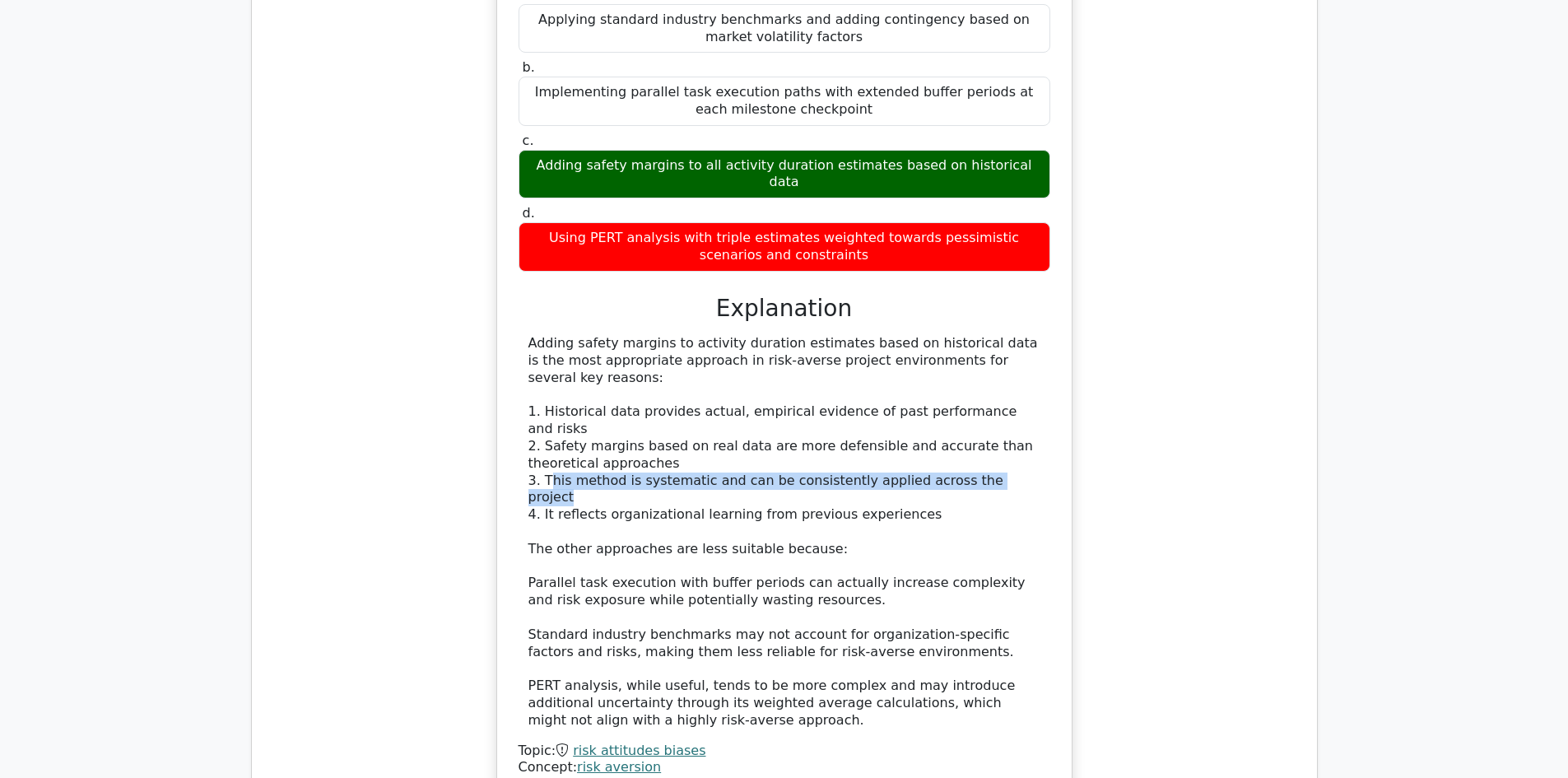
drag, startPoint x: 550, startPoint y: 377, endPoint x: 978, endPoint y: 382, distance: 428.0
click at [986, 383] on div "Adding safety margins to activity duration estimates based on historical data i…" at bounding box center [785, 532] width 512 height 393
click at [549, 398] on div "Adding safety margins to activity duration estimates based on historical data i…" at bounding box center [785, 532] width 512 height 393
click at [565, 389] on div "Adding safety margins to activity duration estimates based on historical data i…" at bounding box center [785, 532] width 512 height 393
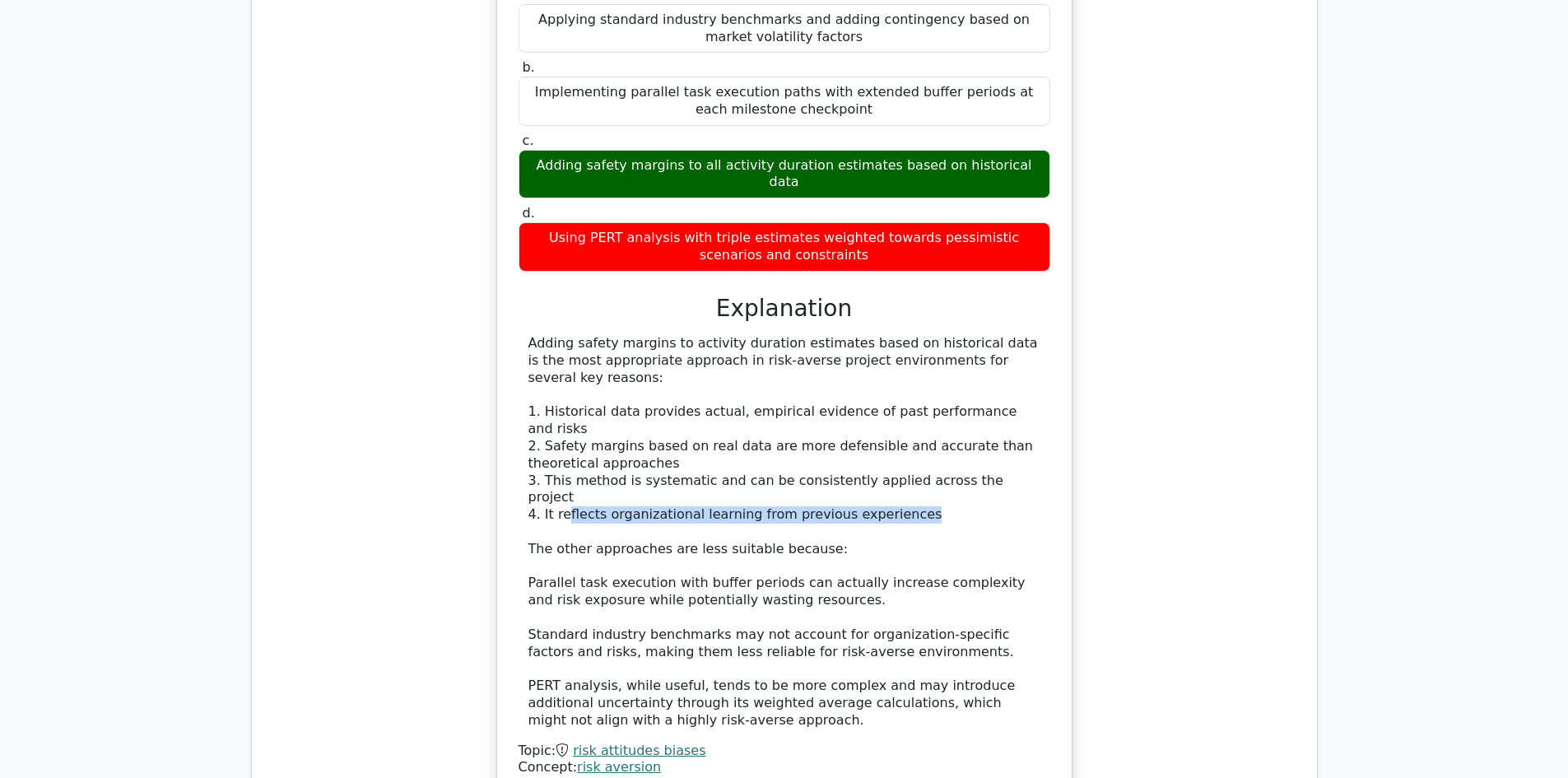
drag, startPoint x: 566, startPoint y: 390, endPoint x: 901, endPoint y: 390, distance: 335.0
click at [901, 390] on div "Adding safety margins to activity duration estimates based on historical data i…" at bounding box center [785, 532] width 512 height 393
drag, startPoint x: 542, startPoint y: 398, endPoint x: 917, endPoint y: 401, distance: 375.0
click at [917, 401] on div "Adding safety margins to activity duration estimates based on historical data i…" at bounding box center [785, 532] width 512 height 393
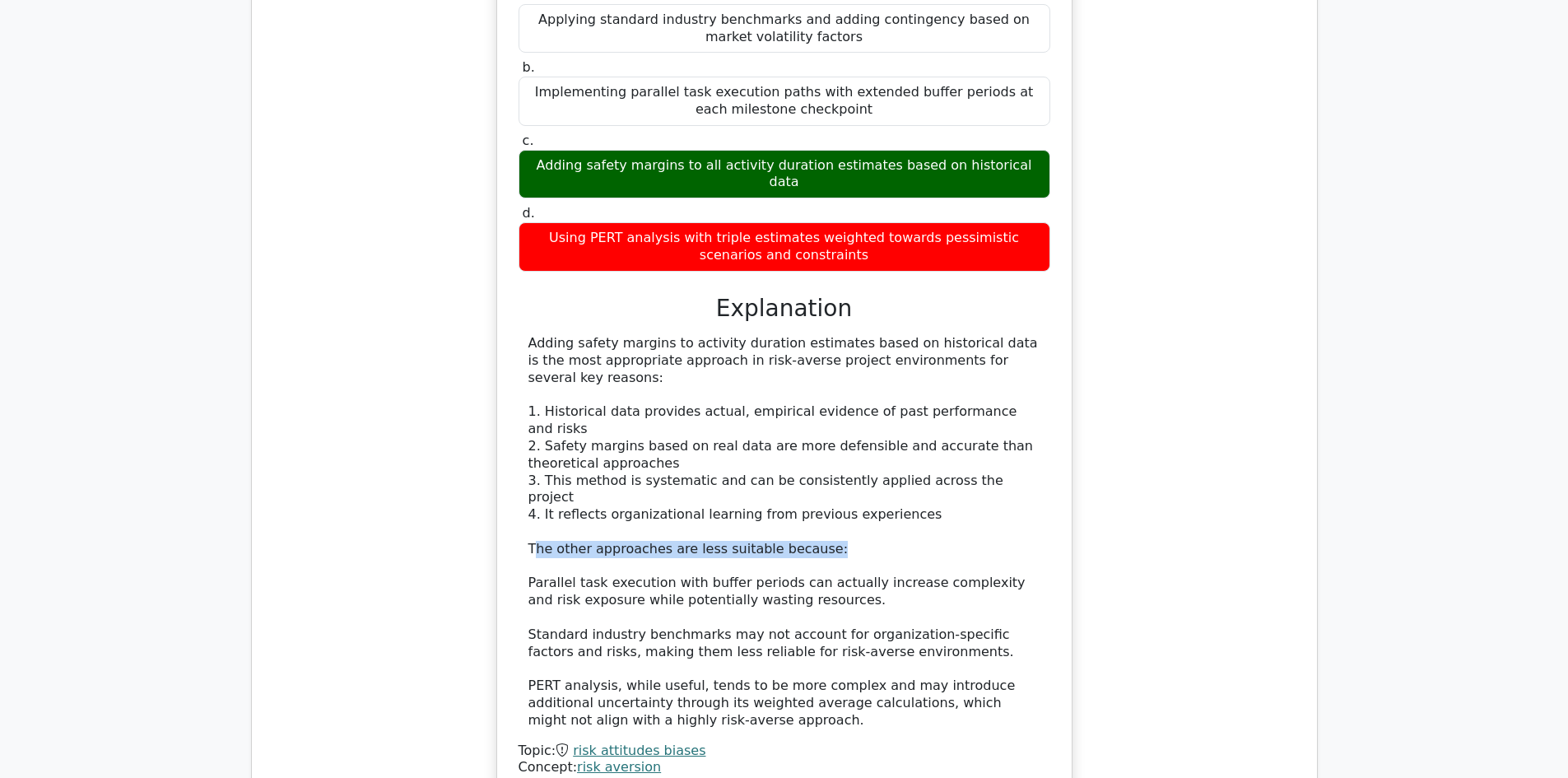
drag, startPoint x: 539, startPoint y: 432, endPoint x: 876, endPoint y: 432, distance: 337.0
click at [876, 432] on div "Adding safety margins to activity duration estimates based on historical data i…" at bounding box center [785, 532] width 512 height 393
drag, startPoint x: 534, startPoint y: 465, endPoint x: 709, endPoint y: 467, distance: 175.0
click at [709, 467] on div "Adding safety margins to activity duration estimates based on historical data i…" at bounding box center [785, 532] width 512 height 393
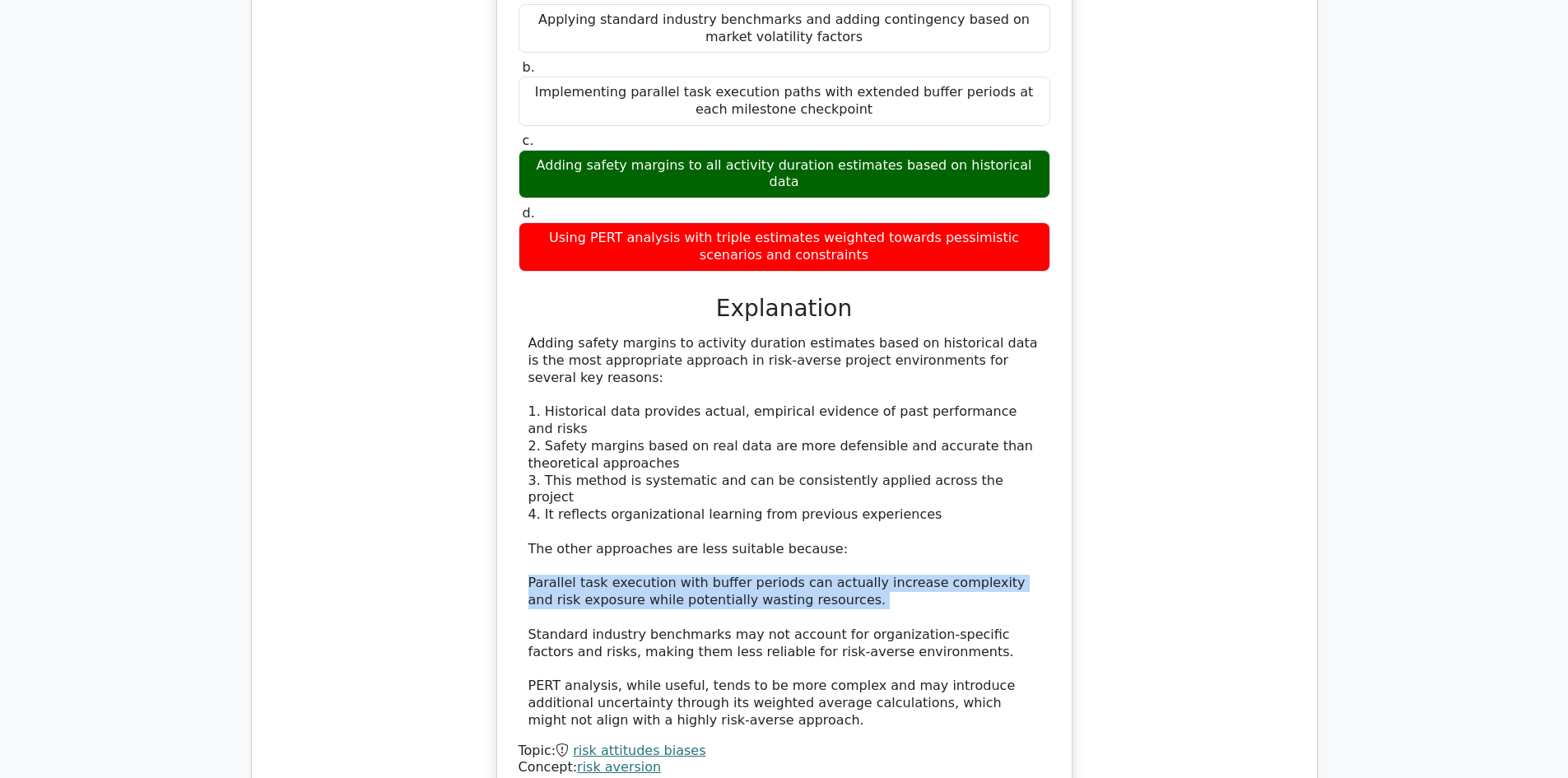
drag, startPoint x: 529, startPoint y: 463, endPoint x: 811, endPoint y: 490, distance: 283.3
click at [811, 490] on div "Adding safety margins to activity duration estimates based on historical data i…" at bounding box center [785, 532] width 512 height 393
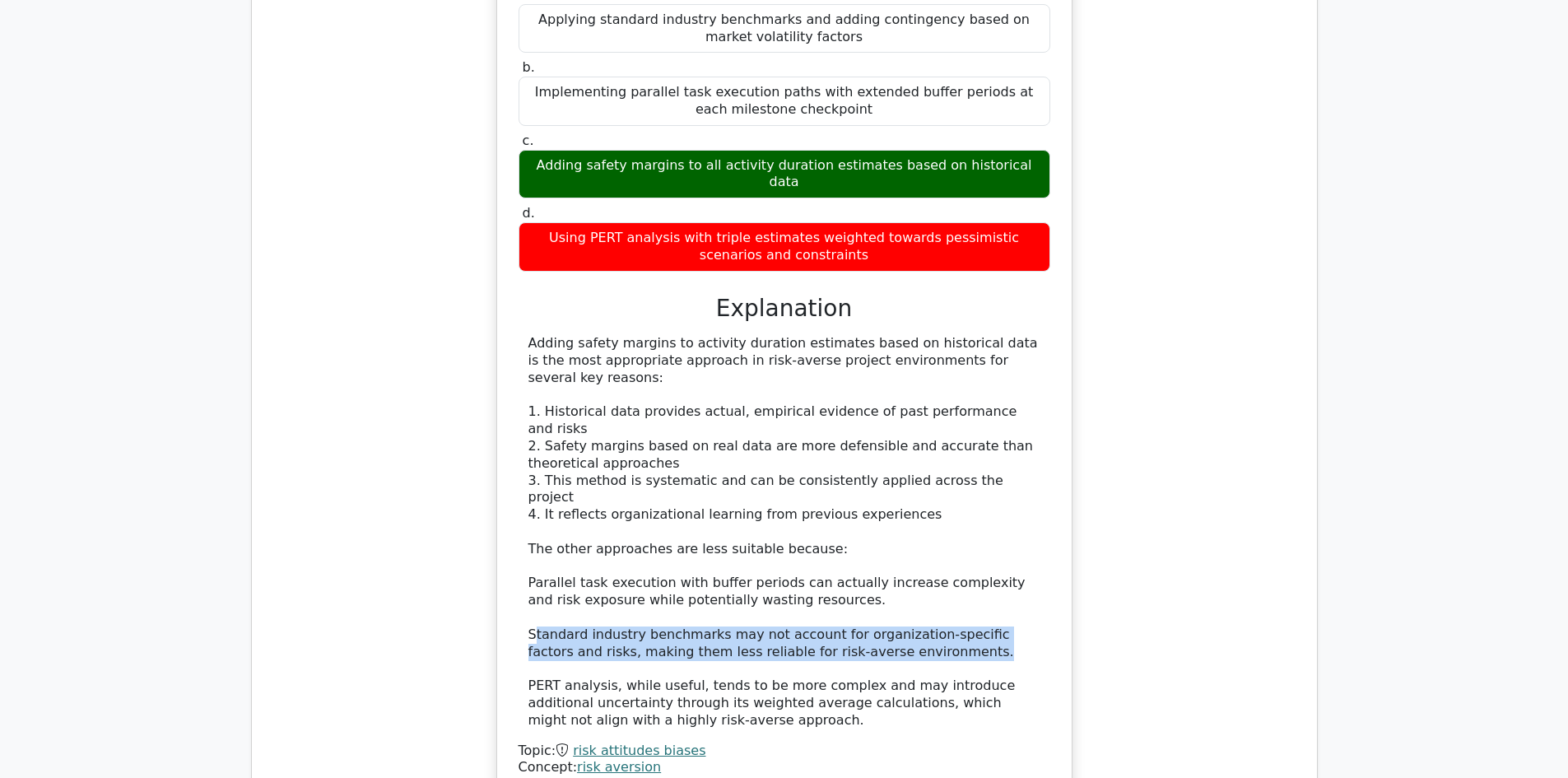
drag, startPoint x: 532, startPoint y: 513, endPoint x: 896, endPoint y: 539, distance: 364.9
click at [896, 539] on div "Adding safety margins to activity duration estimates based on historical data i…" at bounding box center [785, 532] width 512 height 393
drag, startPoint x: 528, startPoint y: 515, endPoint x: 902, endPoint y: 528, distance: 374.2
click at [902, 528] on div "Adding safety margins to activity duration estimates based on historical data i…" at bounding box center [784, 532] width 532 height 393
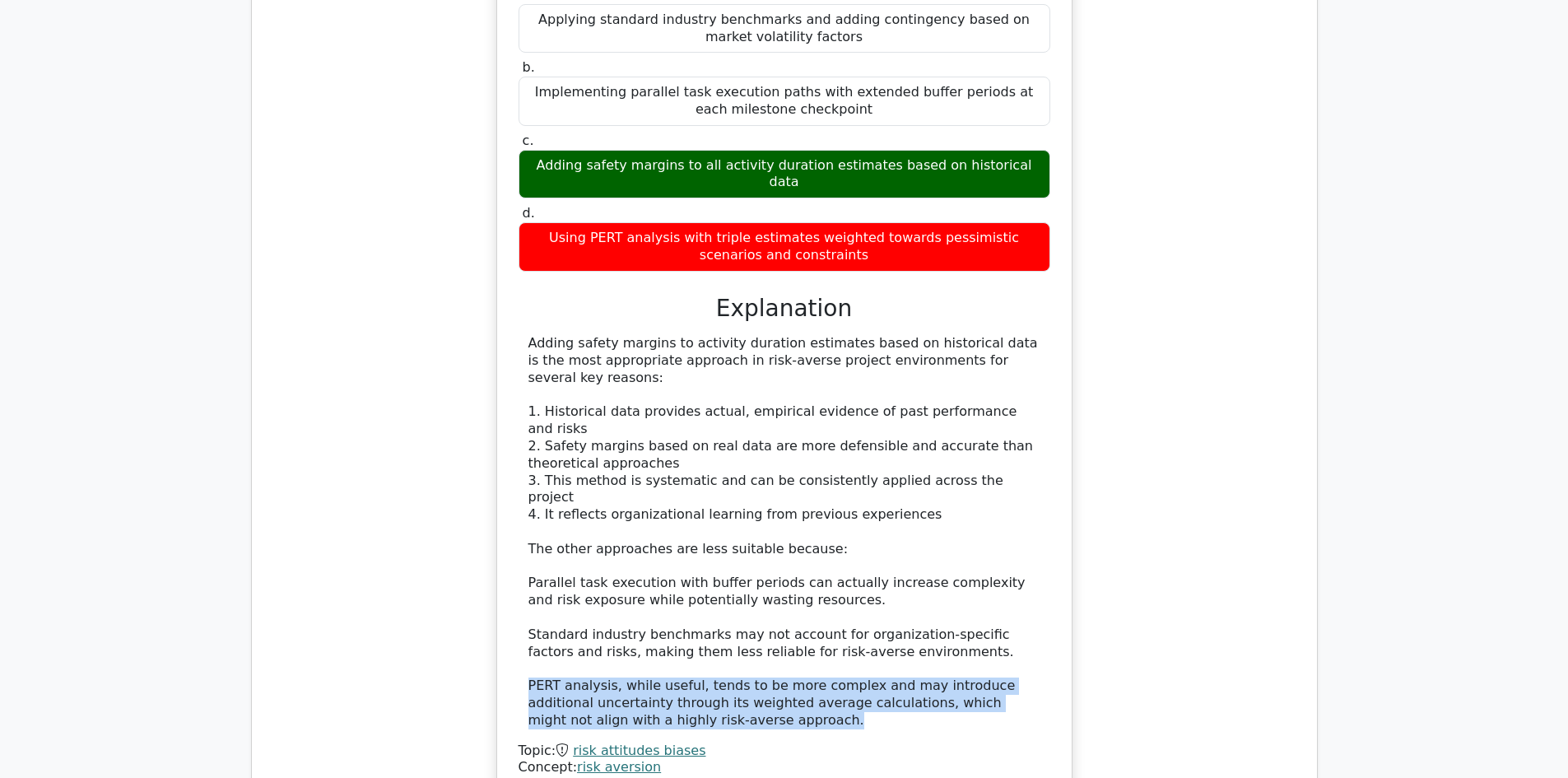
drag, startPoint x: 530, startPoint y: 566, endPoint x: 906, endPoint y: 593, distance: 377.0
click at [906, 593] on div "Adding safety margins to activity duration estimates based on historical data i…" at bounding box center [785, 532] width 512 height 393
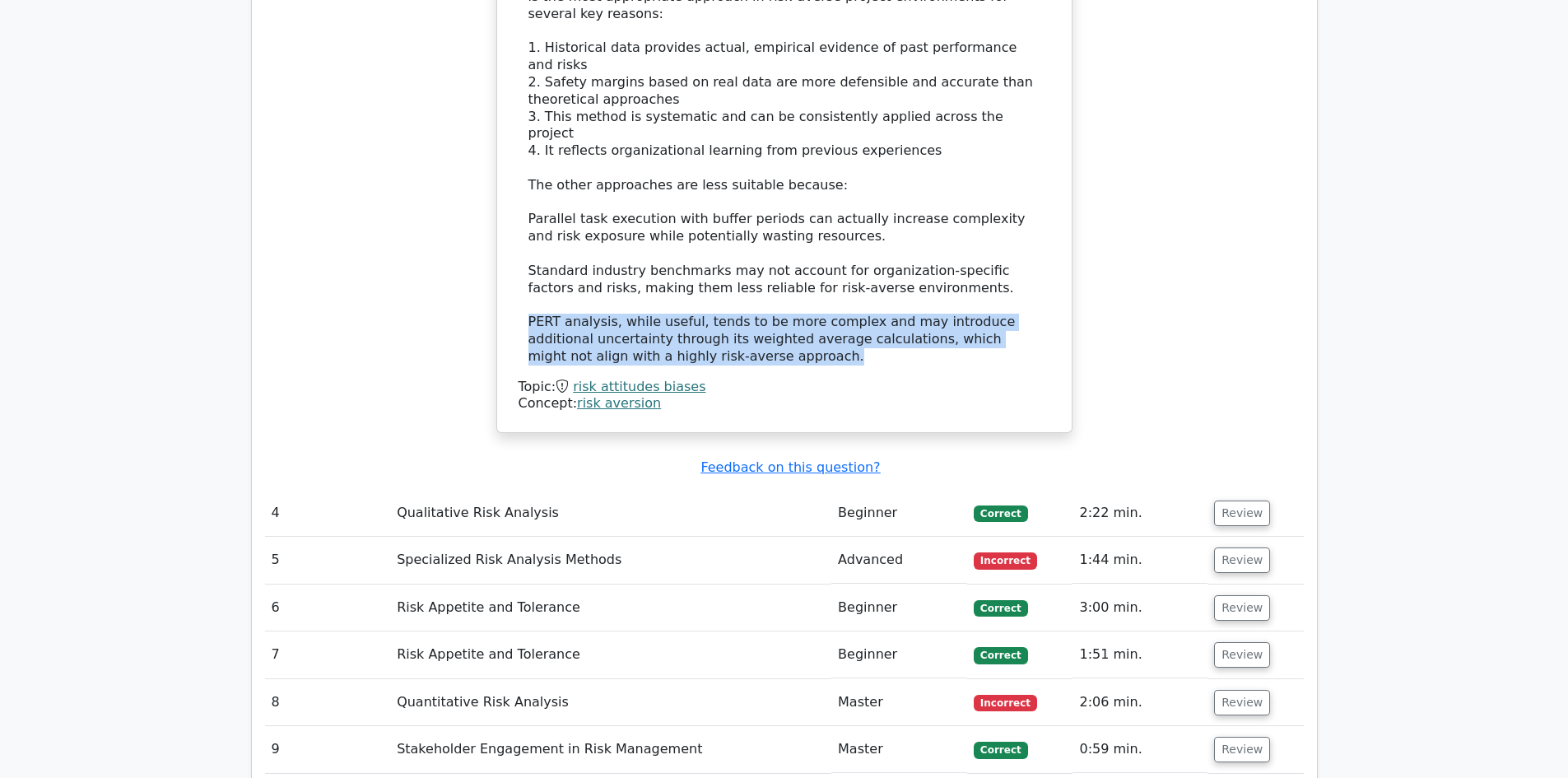
scroll to position [4115, 0]
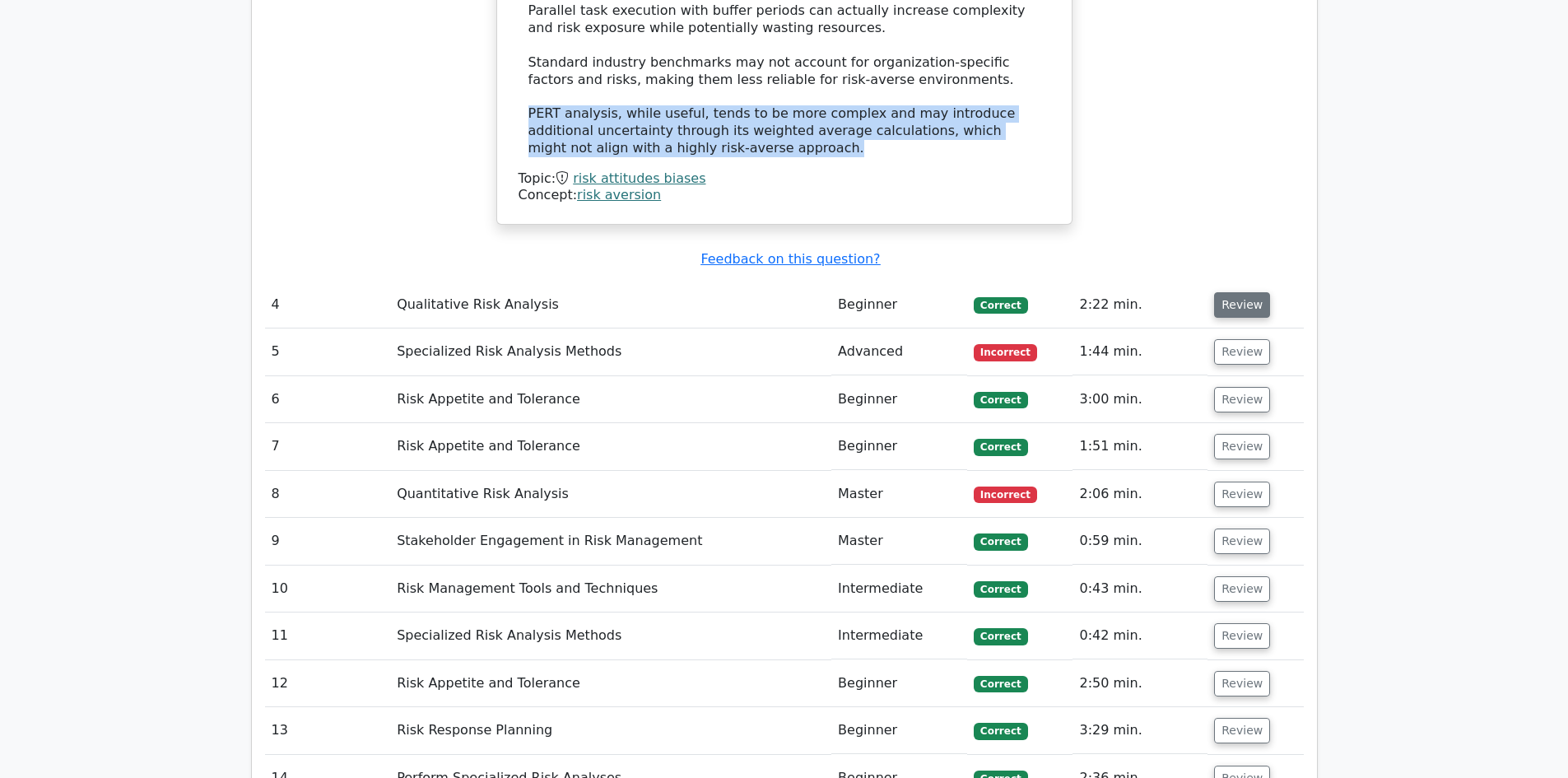
click at [1238, 292] on button "Review" at bounding box center [1242, 305] width 56 height 25
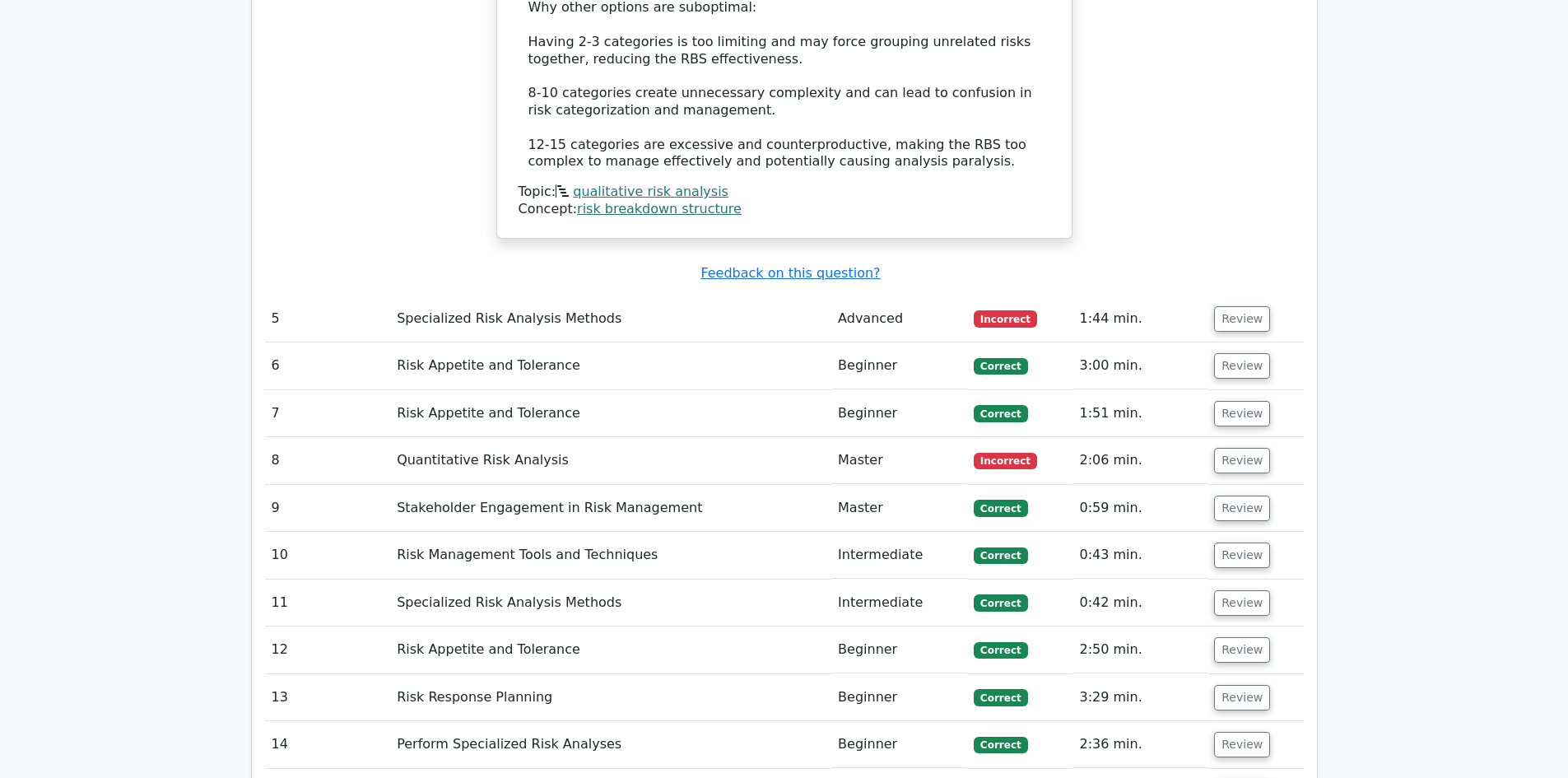
scroll to position [5184, 0]
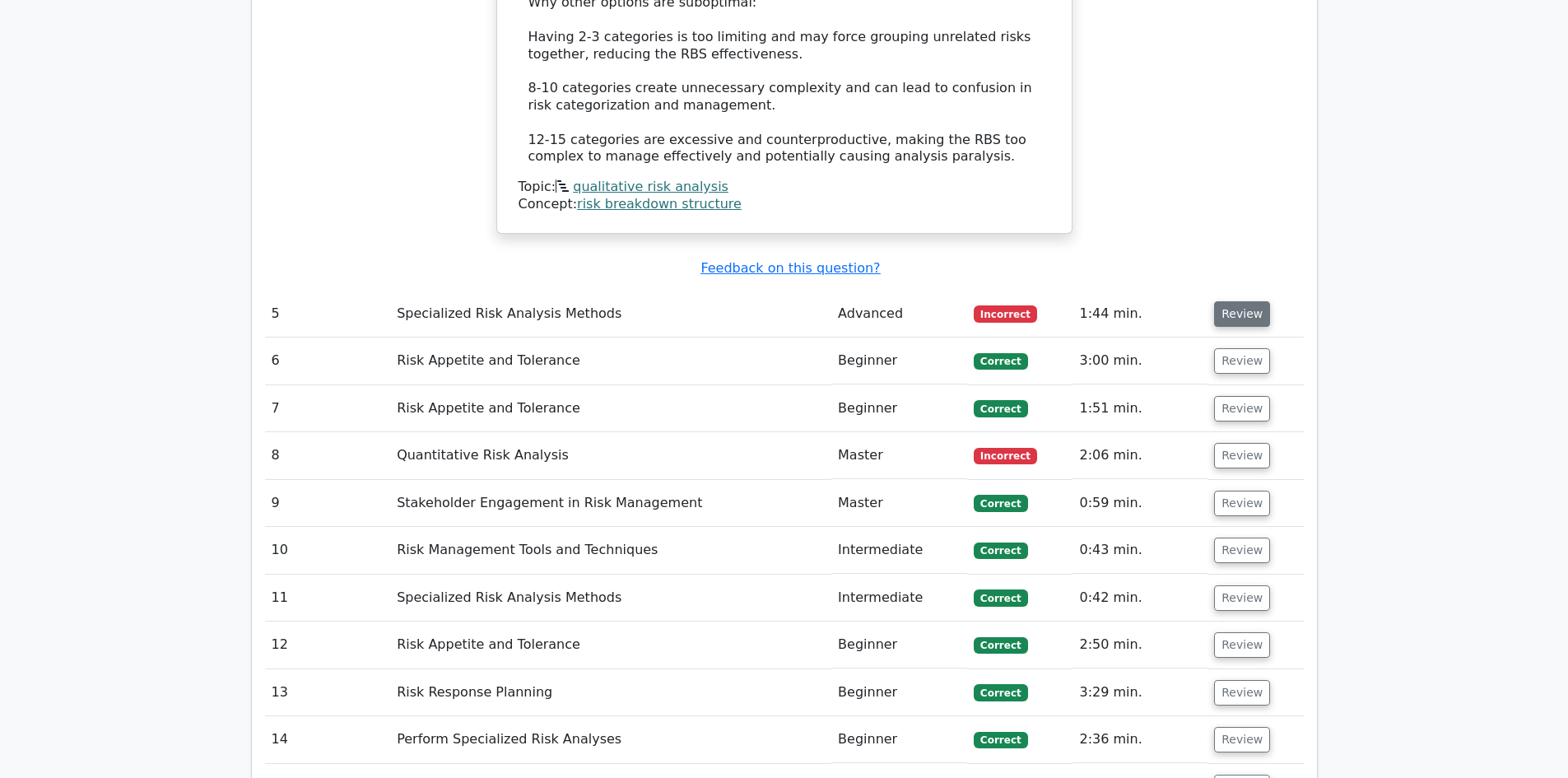
click at [1236, 301] on button "Review" at bounding box center [1242, 314] width 56 height 25
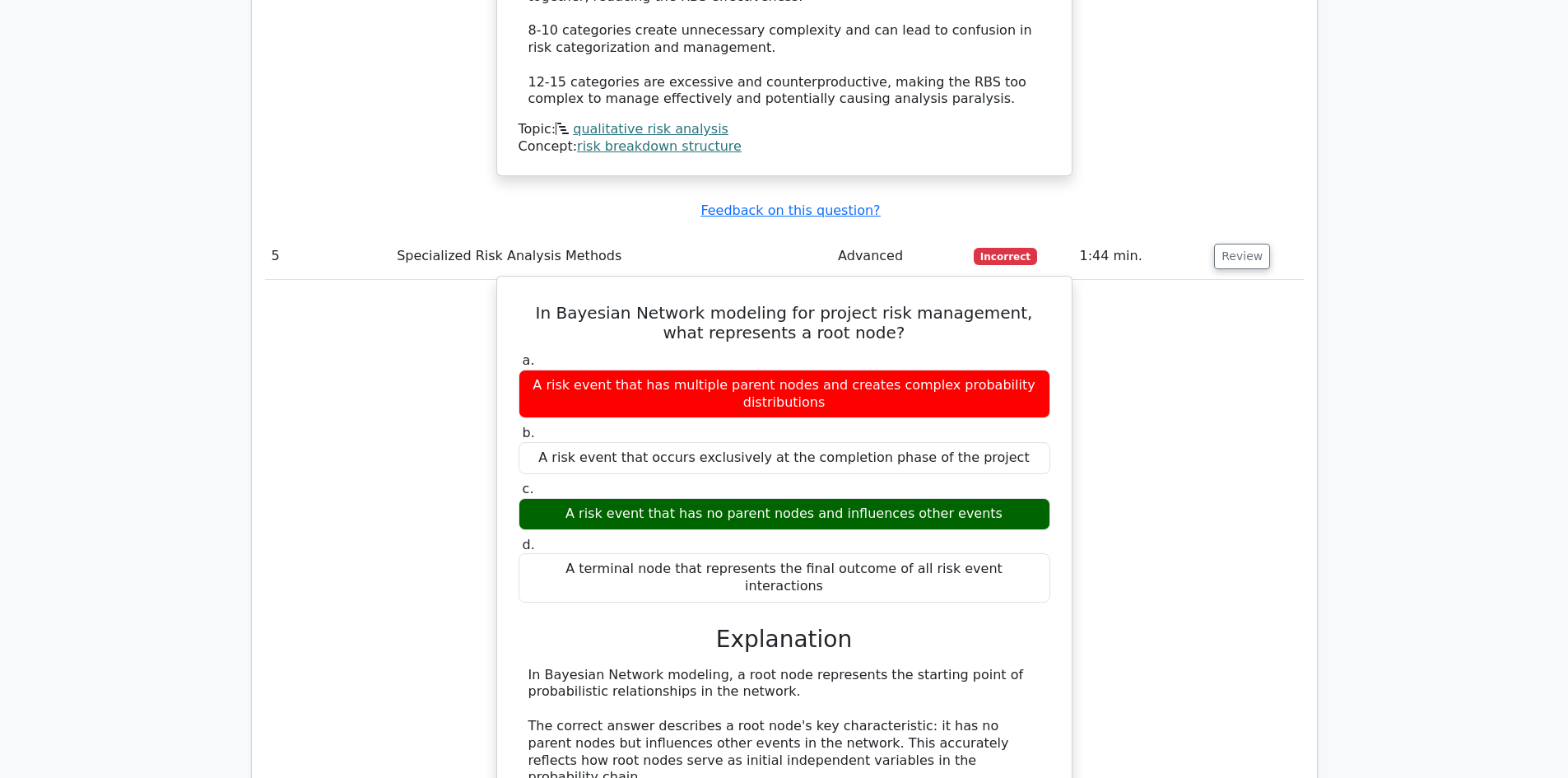
scroll to position [5267, 0]
